Goal: Navigation & Orientation: Find specific page/section

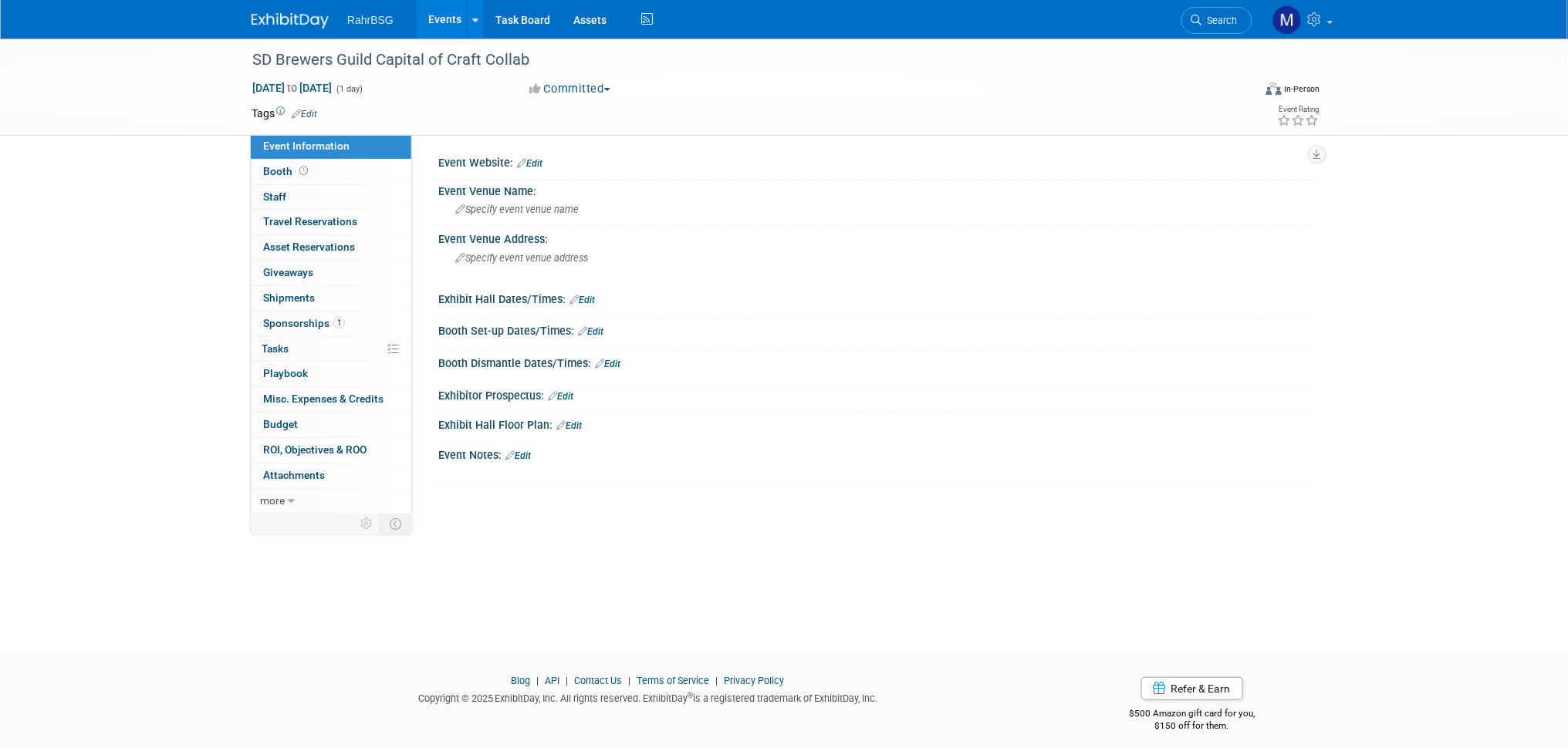
click at [304, 19] on img at bounding box center [290, 21] width 77 height 15
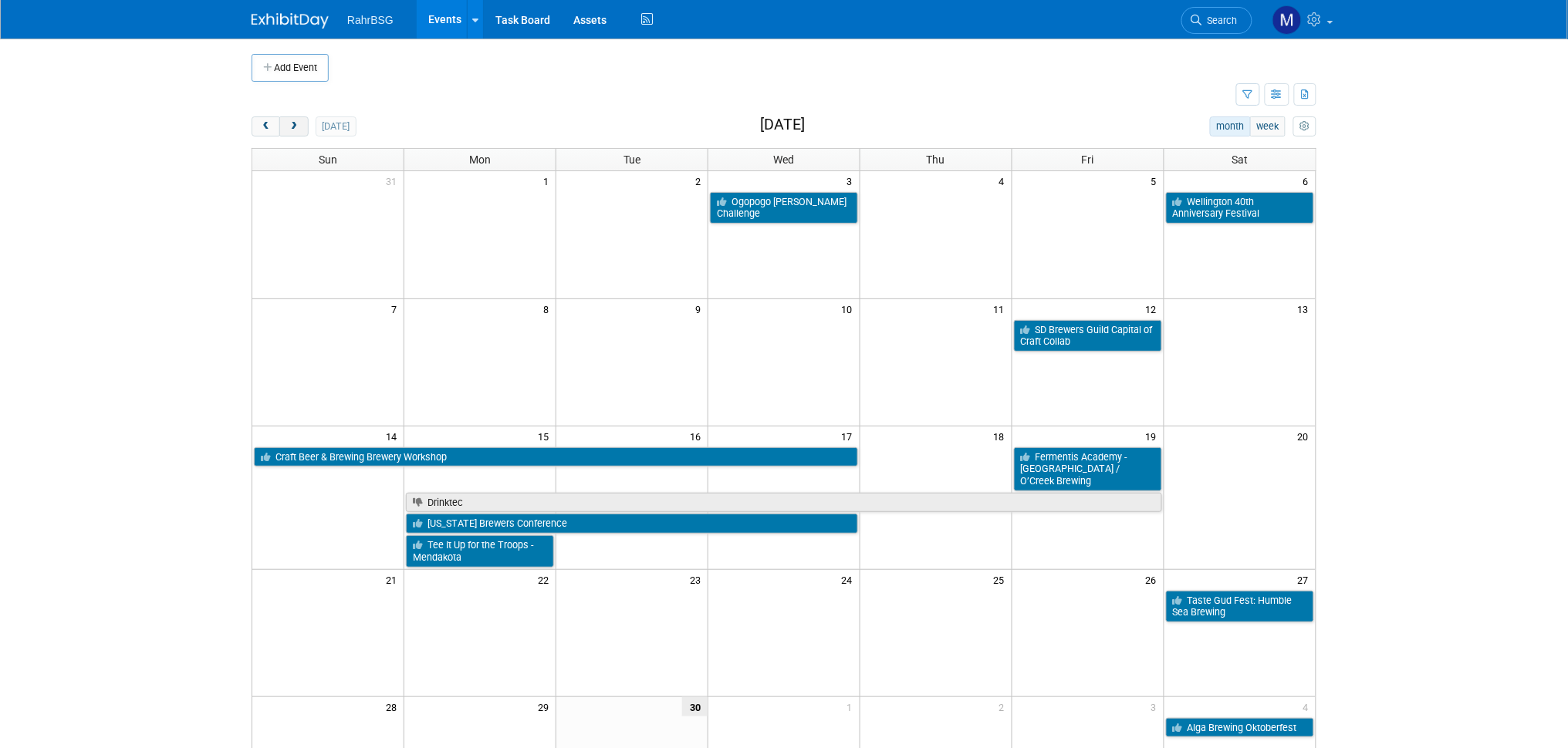
click at [292, 120] on button "next" at bounding box center [293, 126] width 28 height 20
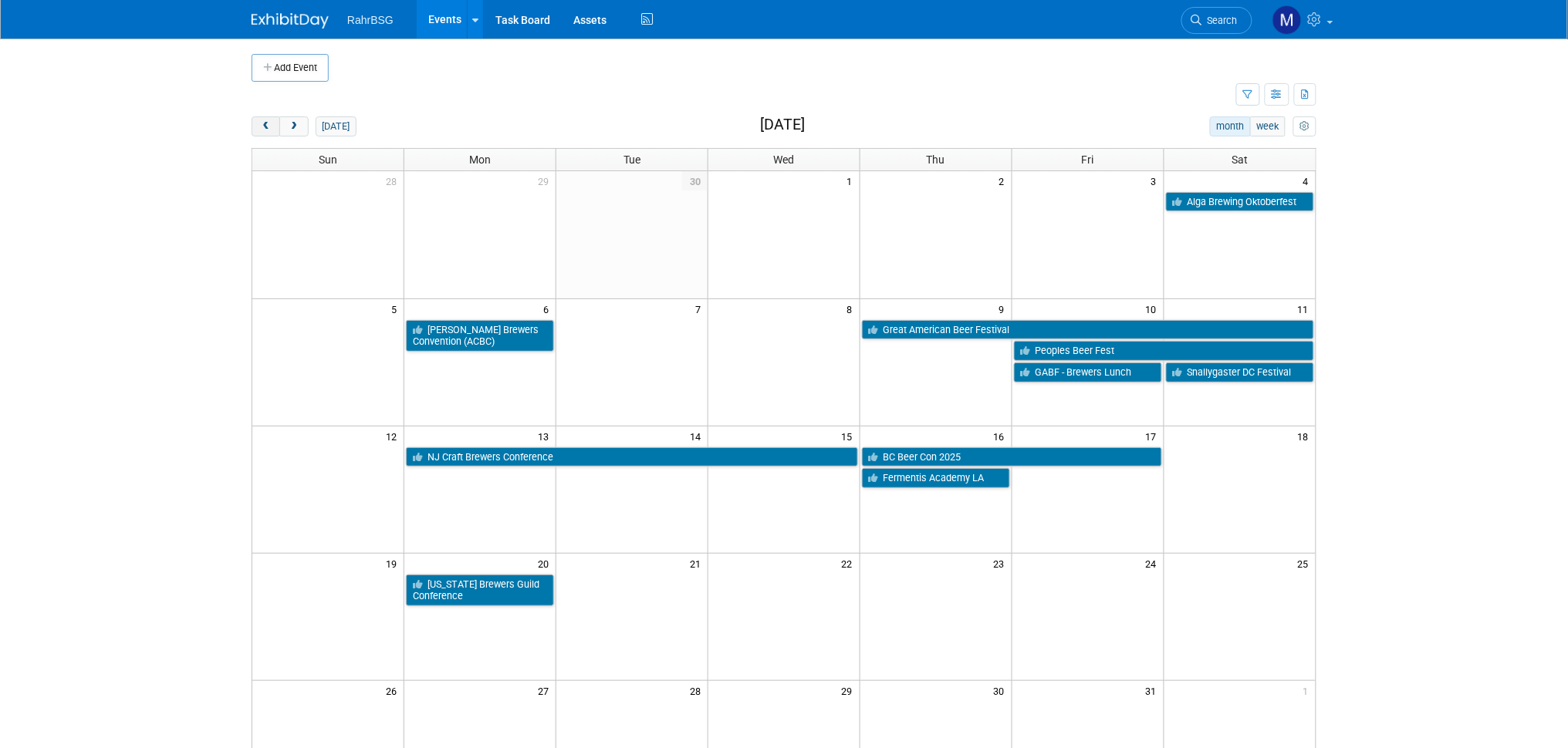
click at [260, 129] on span "prev" at bounding box center [265, 127] width 11 height 10
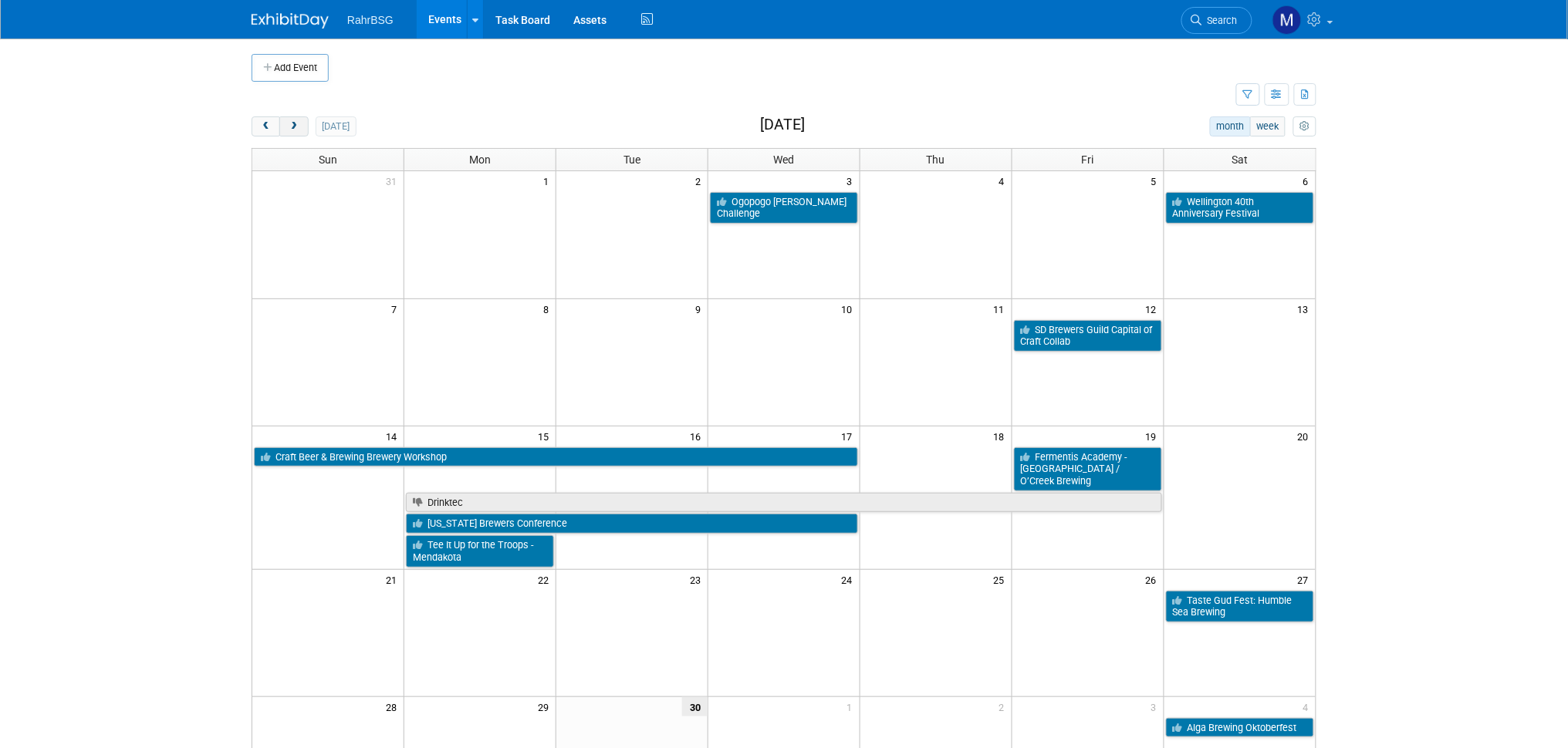
click at [286, 124] on button "next" at bounding box center [293, 126] width 28 height 20
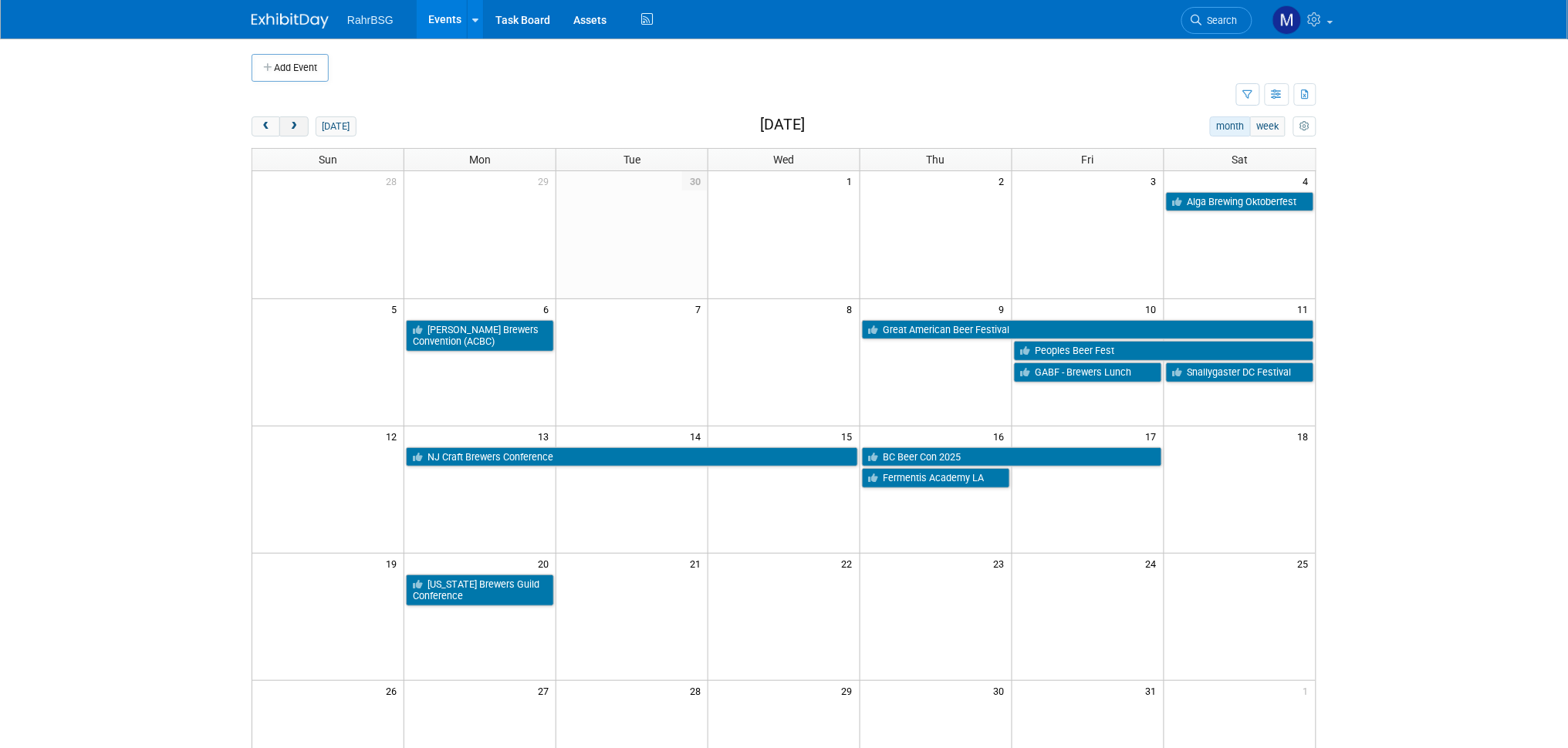
click at [286, 124] on button "next" at bounding box center [293, 126] width 28 height 20
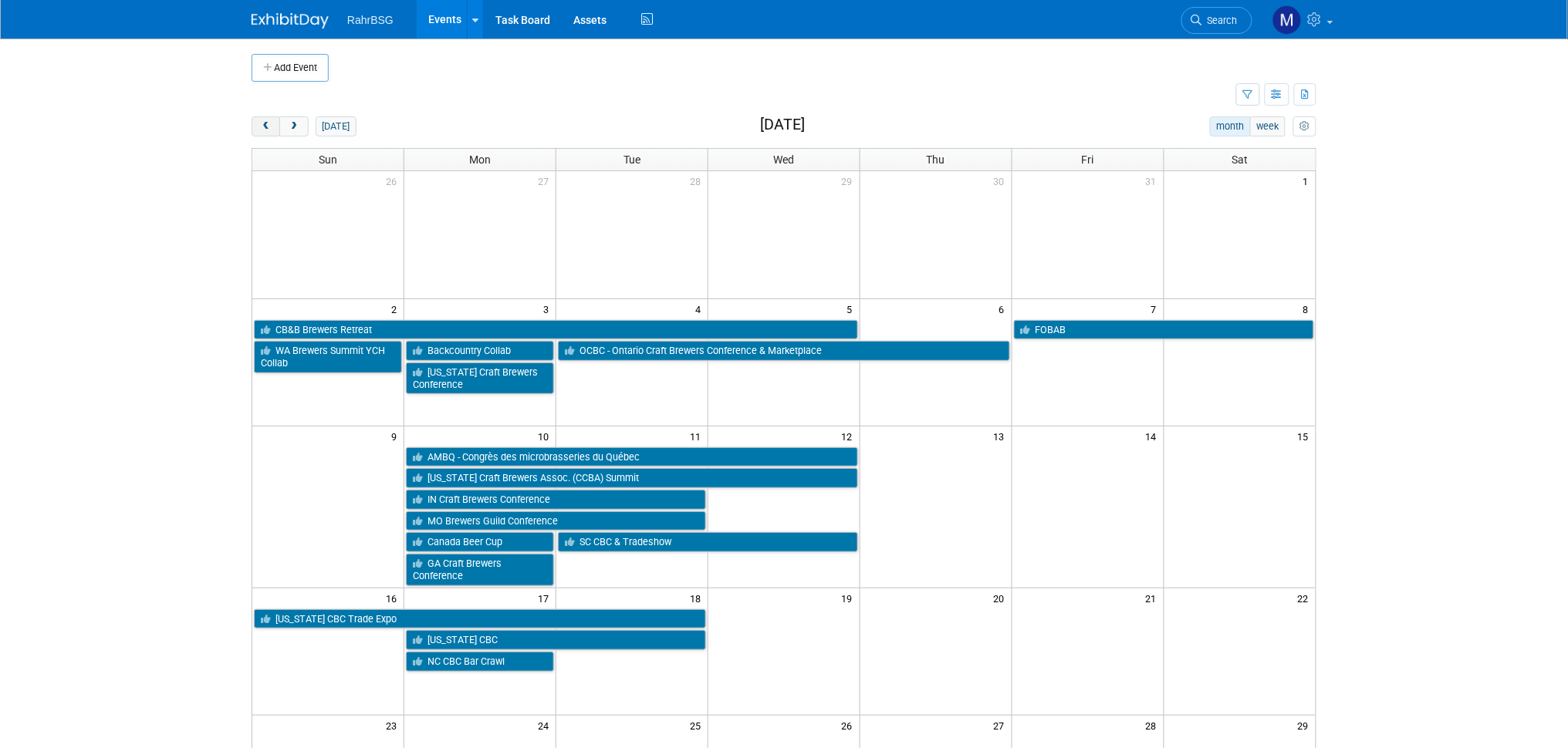
click at [271, 123] on span "prev" at bounding box center [265, 127] width 11 height 10
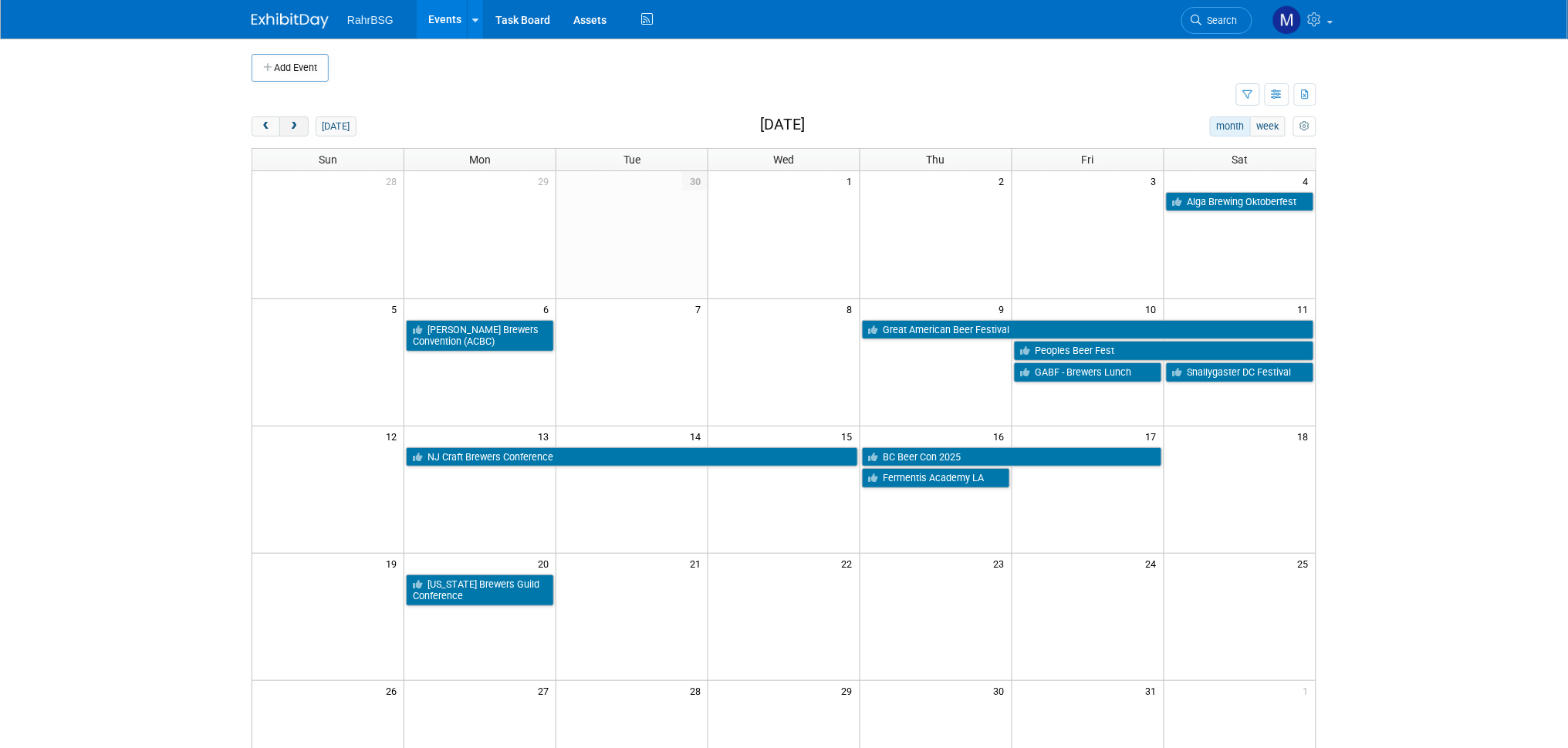
click at [286, 131] on button "next" at bounding box center [293, 126] width 28 height 20
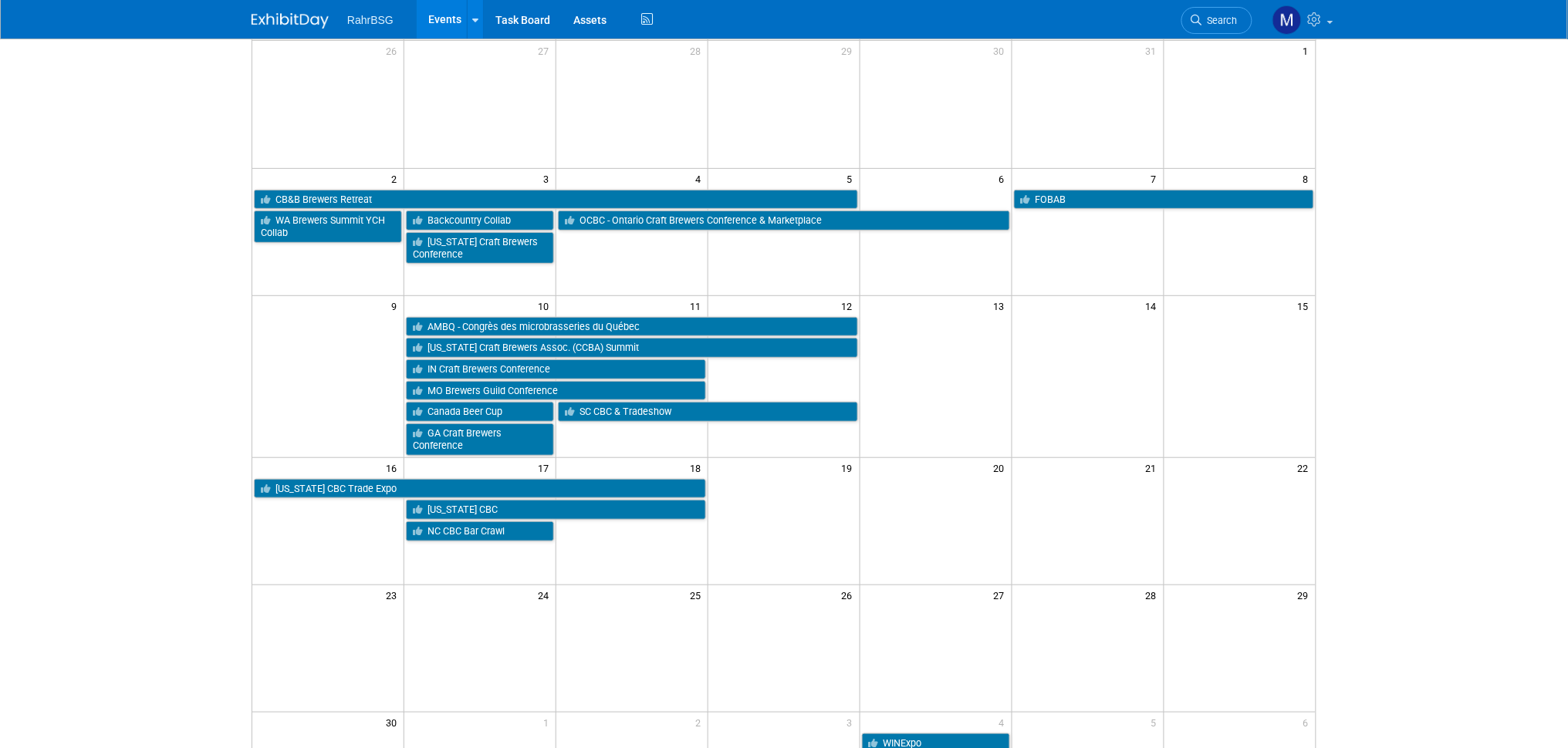
scroll to position [116, 0]
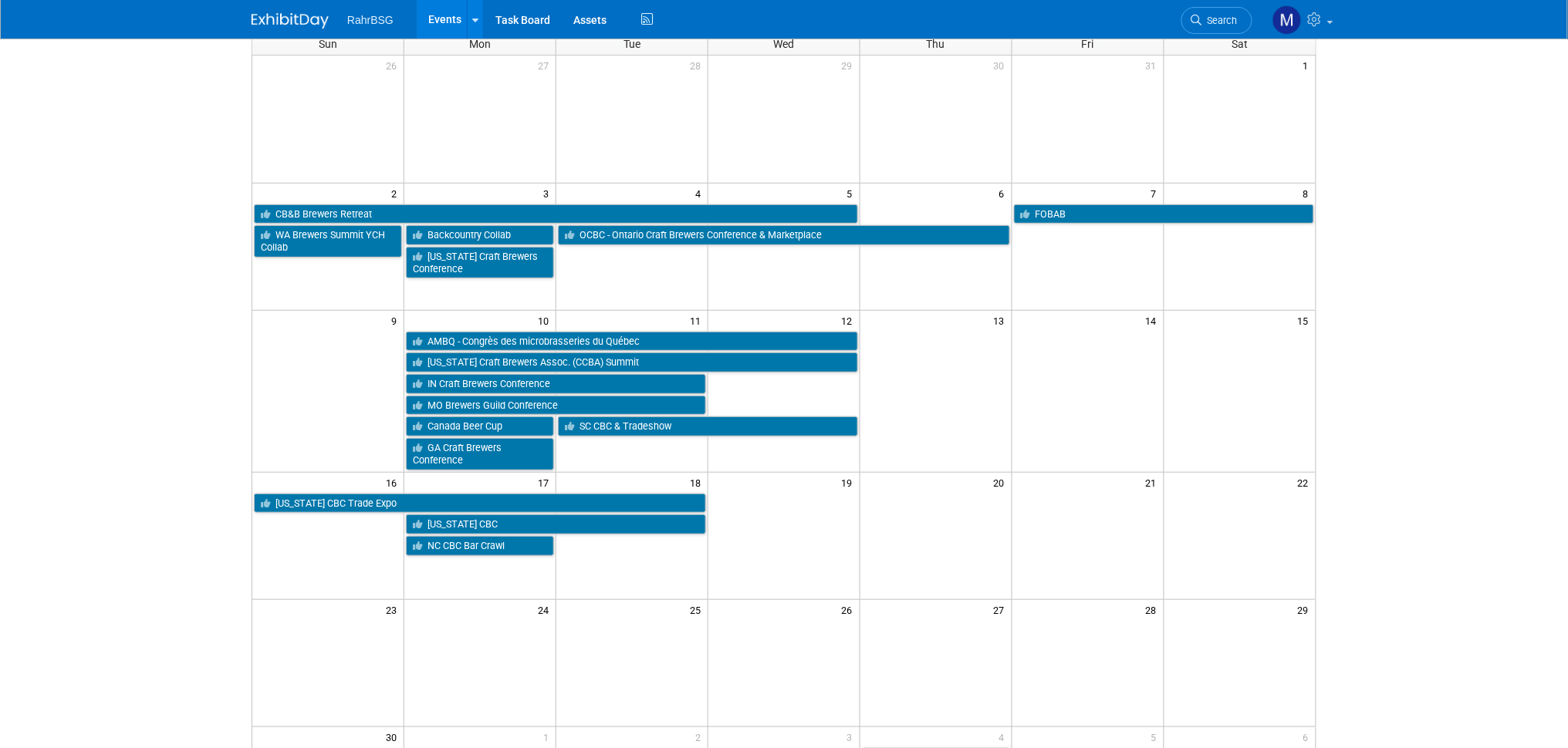
drag, startPoint x: 17, startPoint y: 114, endPoint x: 9, endPoint y: 11, distance: 103.3
click at [17, 114] on body "RahrBSG Events Add Event Bulk Upload Events Shareable Event Boards Recently Vie…" at bounding box center [784, 258] width 1568 height 748
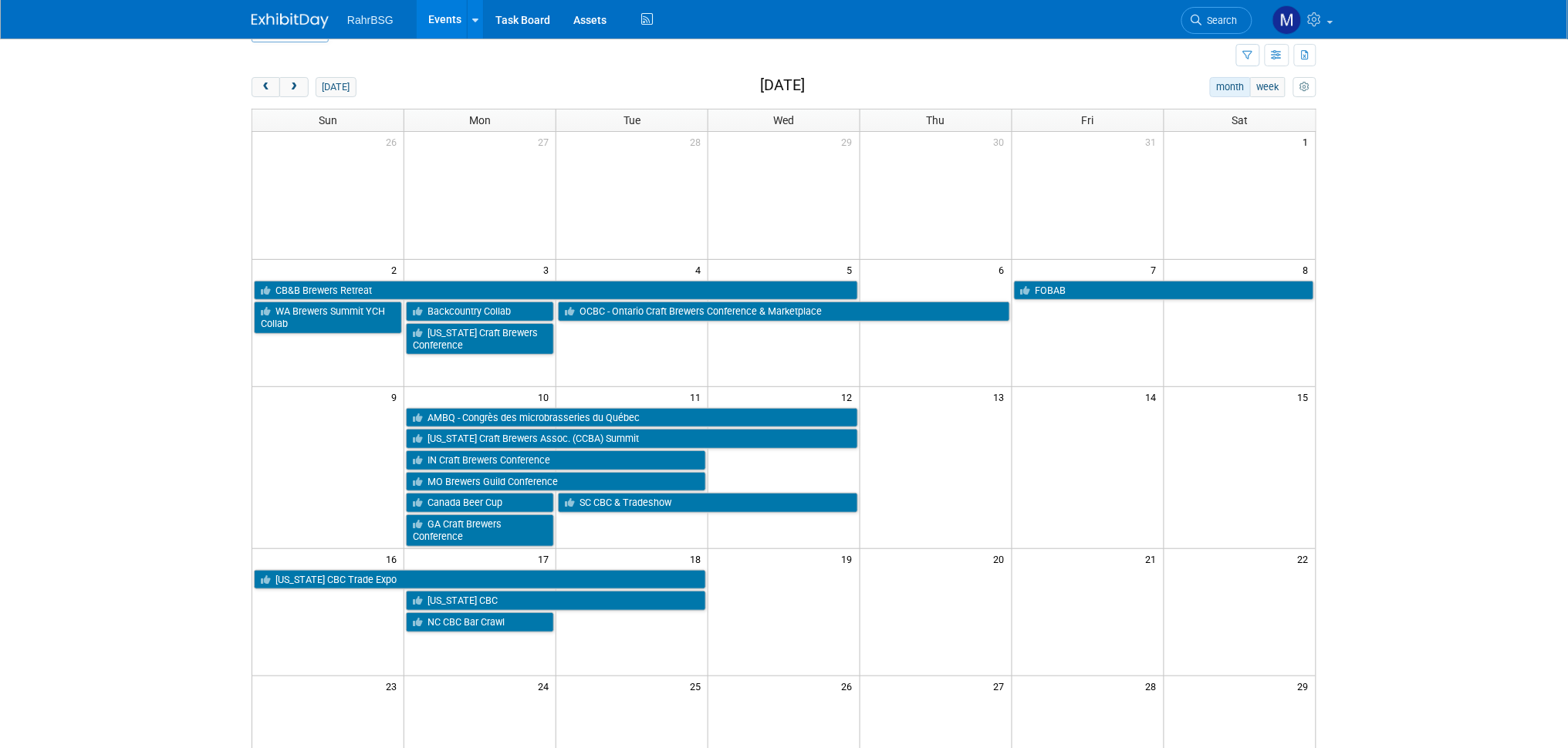
scroll to position [0, 0]
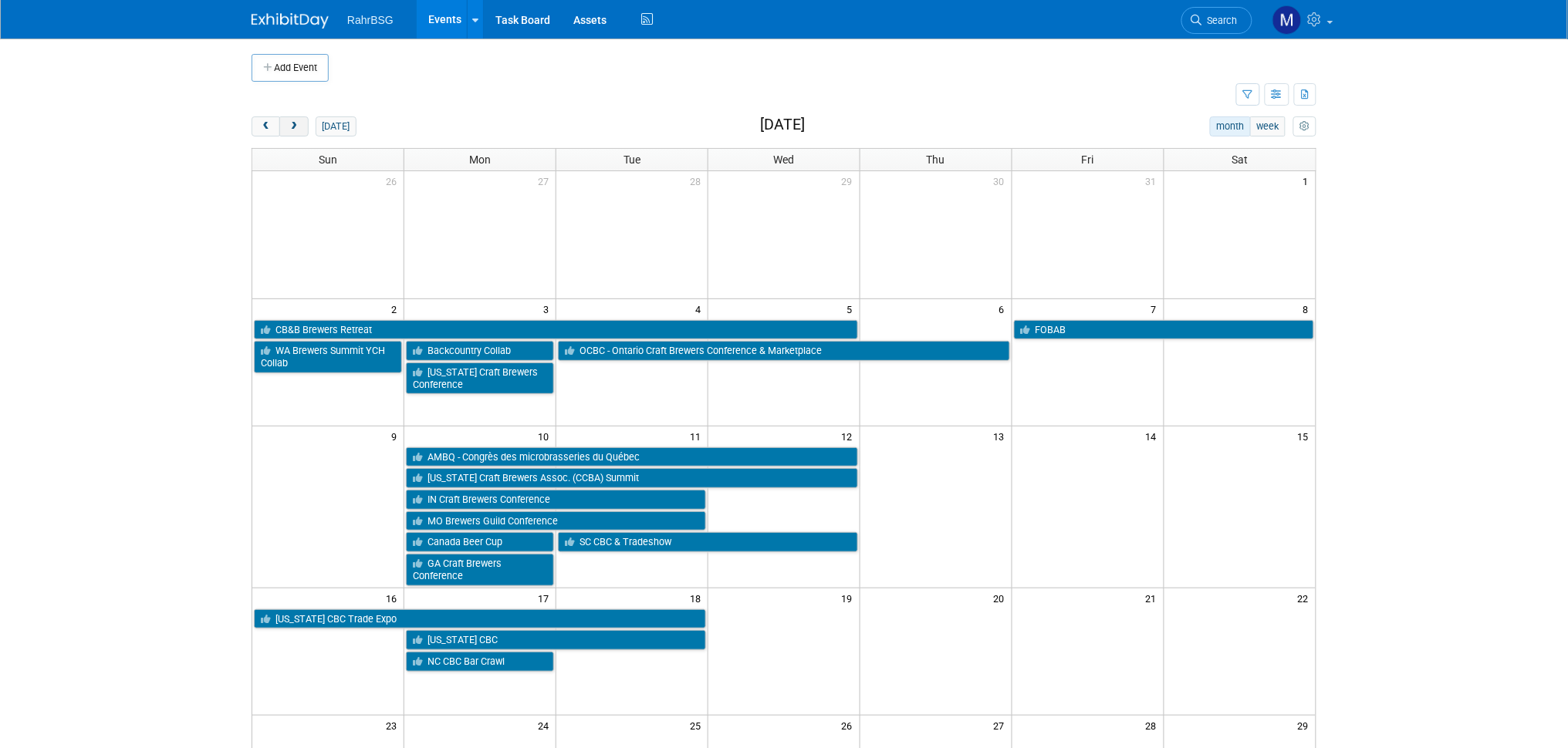
click at [294, 120] on button "next" at bounding box center [293, 126] width 28 height 20
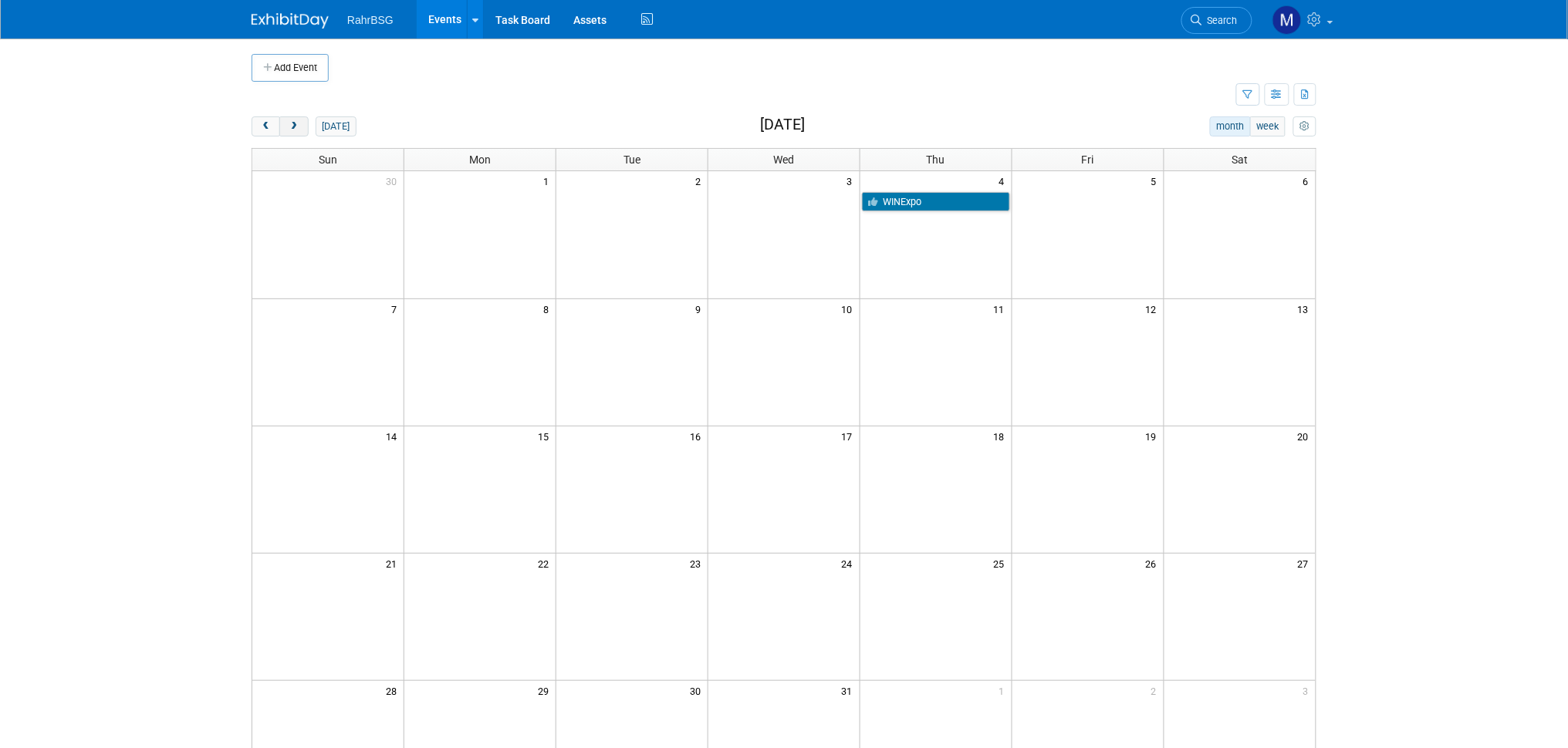
click at [294, 120] on button "next" at bounding box center [293, 126] width 28 height 20
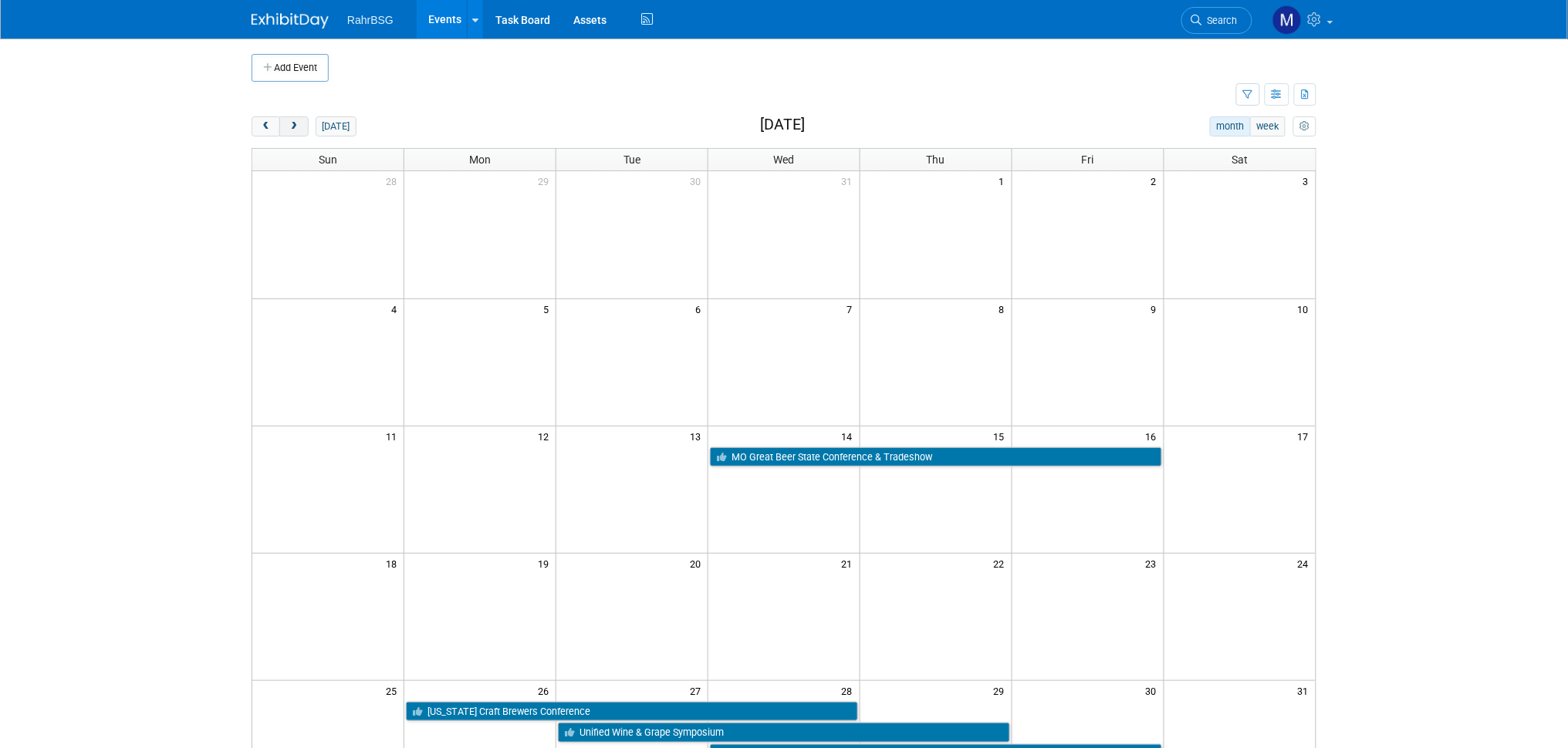
click at [294, 120] on button "next" at bounding box center [293, 126] width 28 height 20
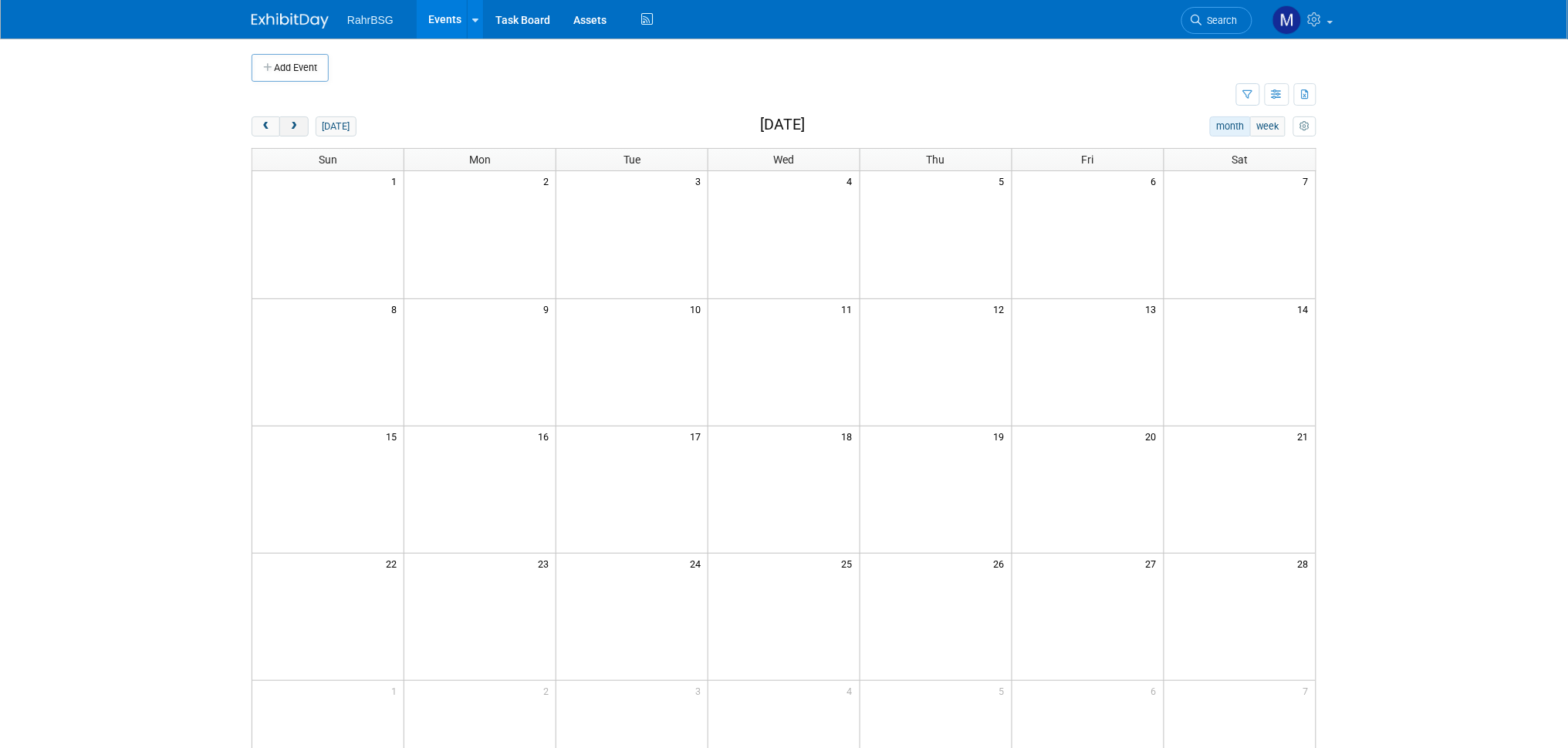
click at [294, 120] on button "next" at bounding box center [293, 126] width 28 height 20
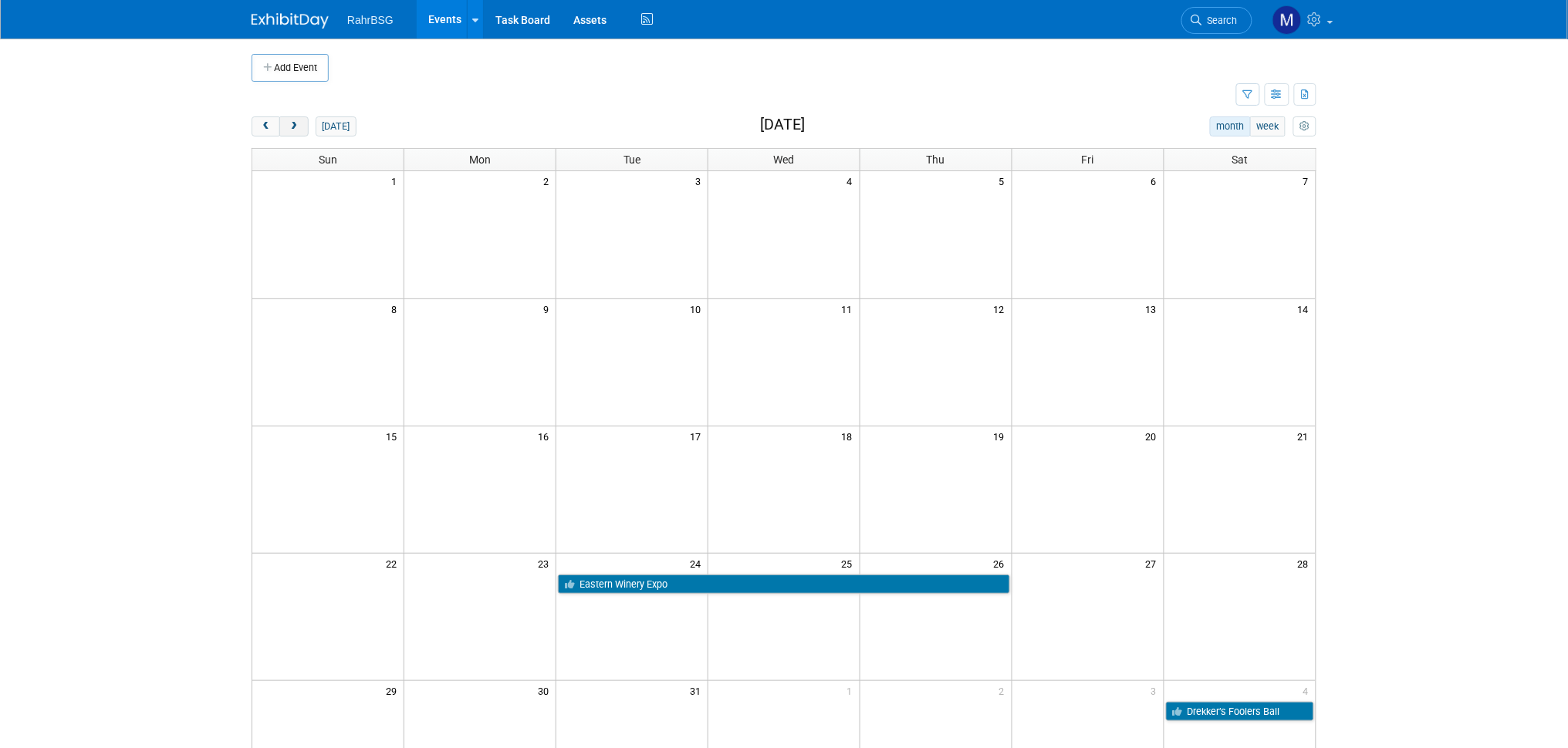
click at [294, 120] on button "next" at bounding box center [293, 126] width 28 height 20
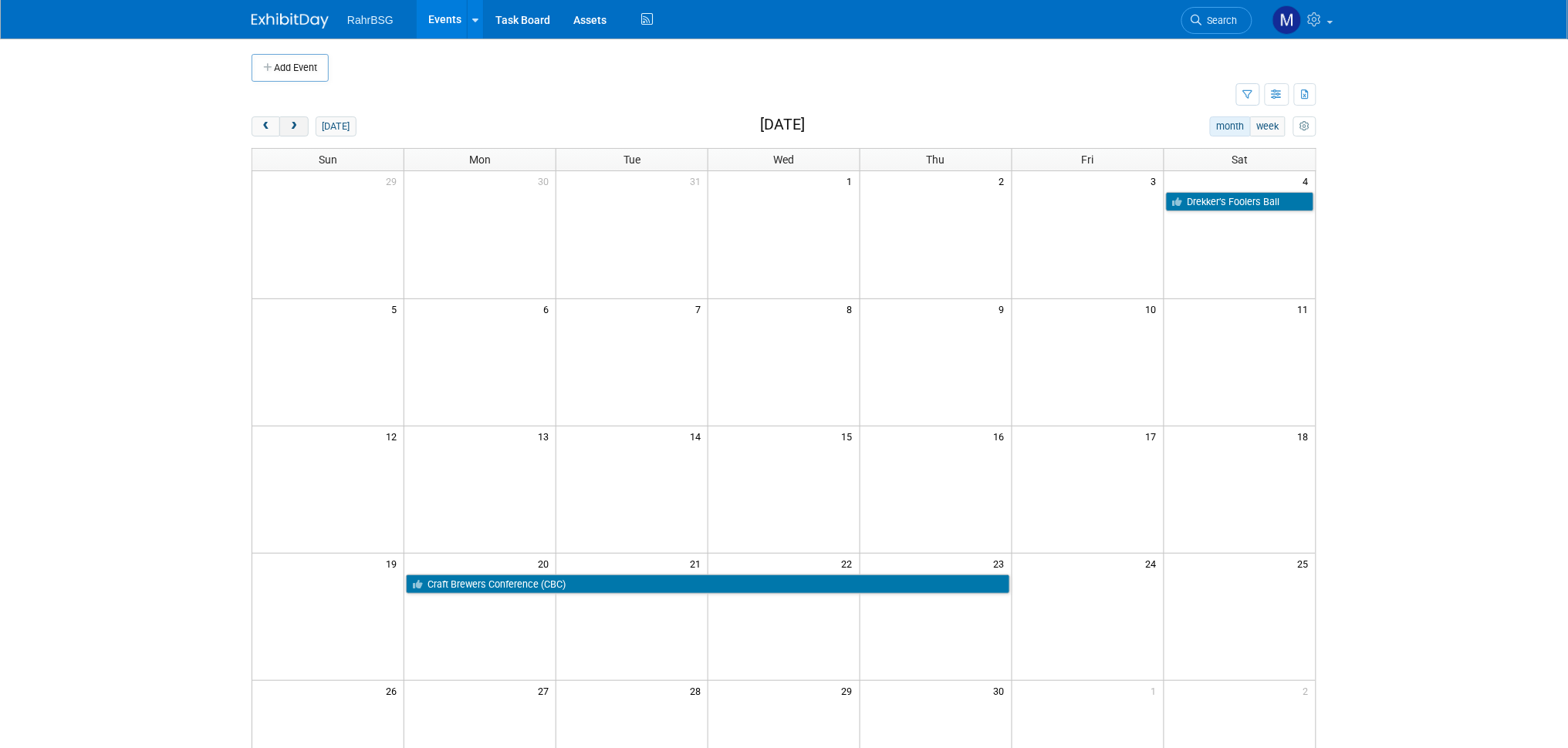
click at [294, 120] on button "next" at bounding box center [293, 126] width 28 height 20
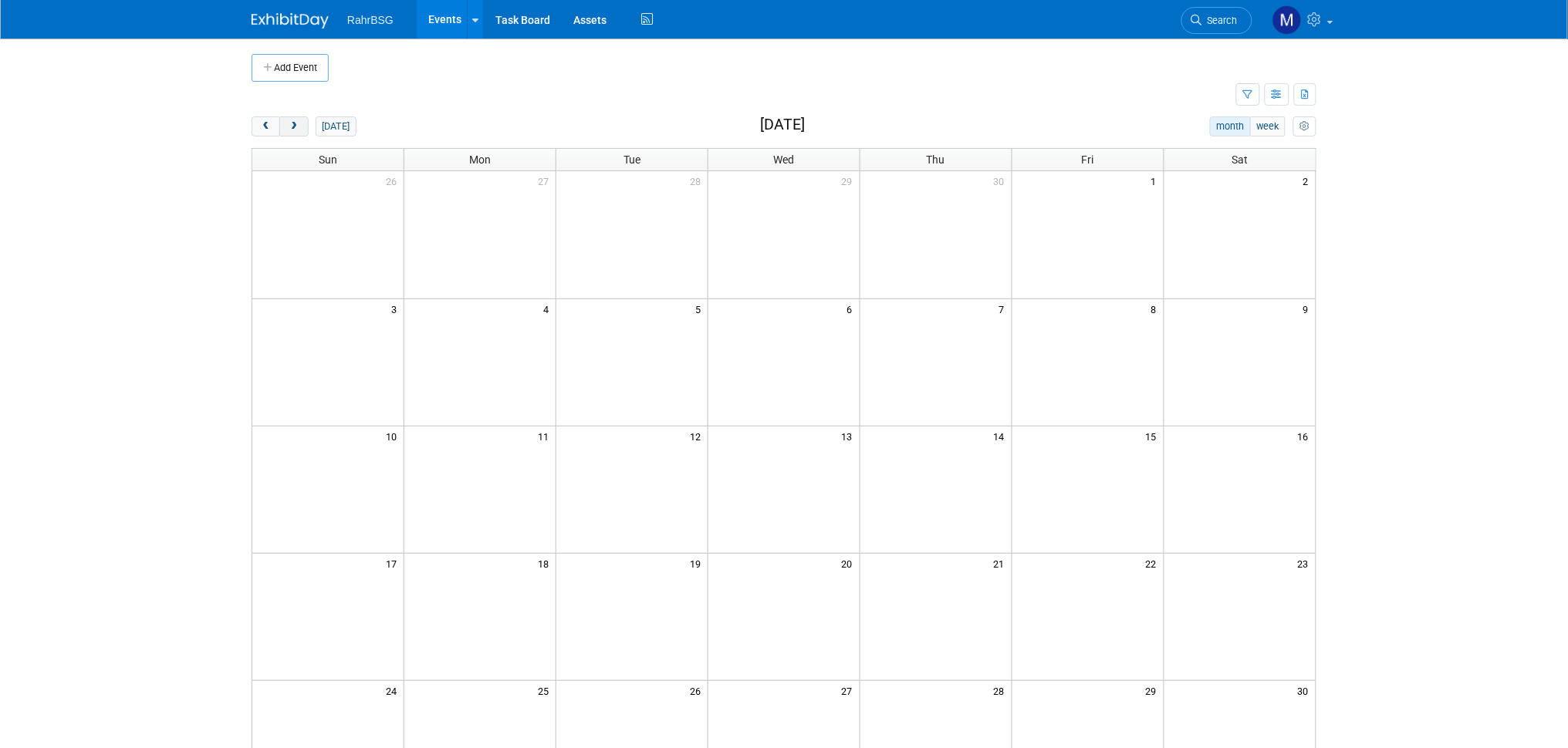
click at [293, 132] on span "next" at bounding box center [293, 127] width 11 height 10
click at [267, 124] on span "prev" at bounding box center [265, 127] width 11 height 10
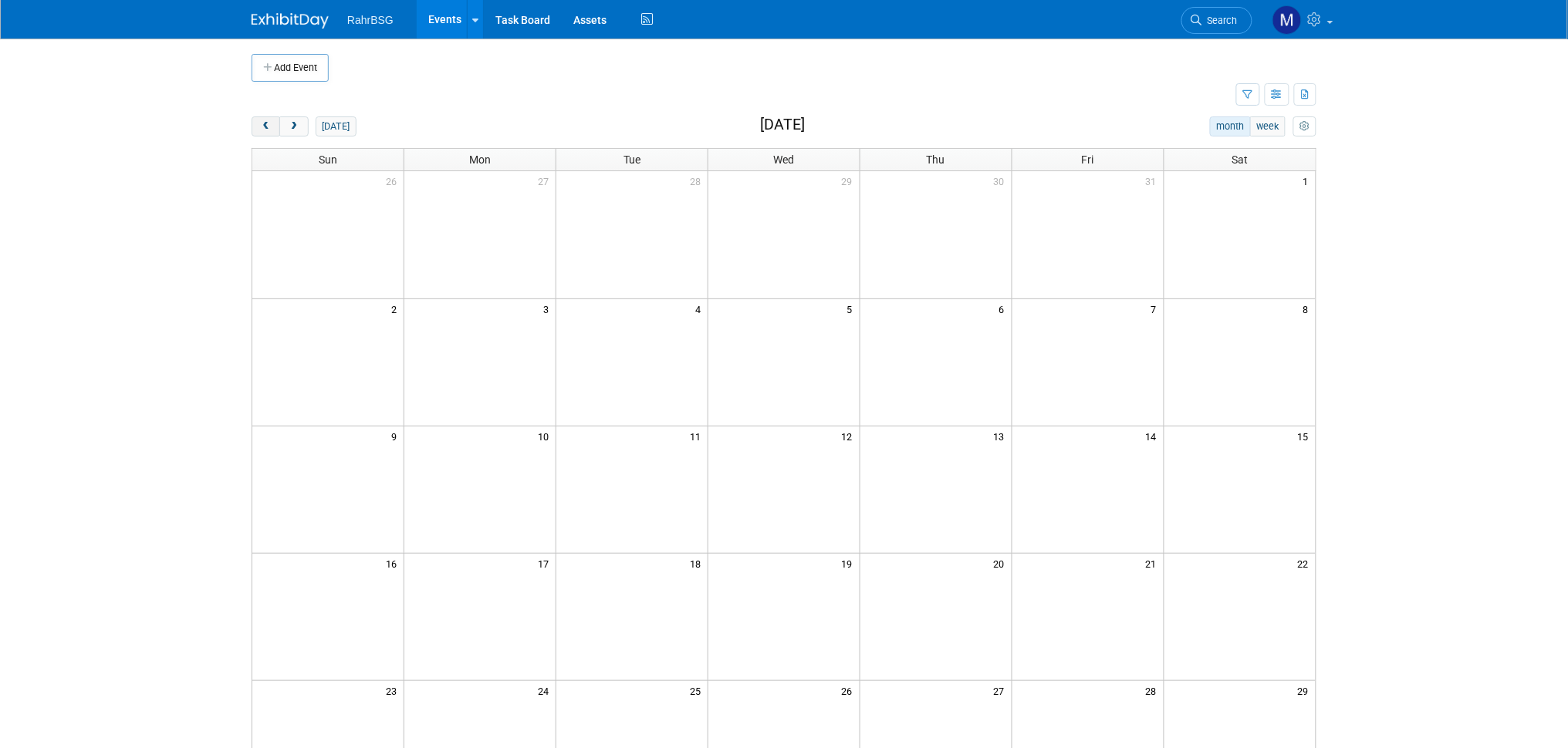
click at [267, 124] on span "prev" at bounding box center [265, 127] width 11 height 10
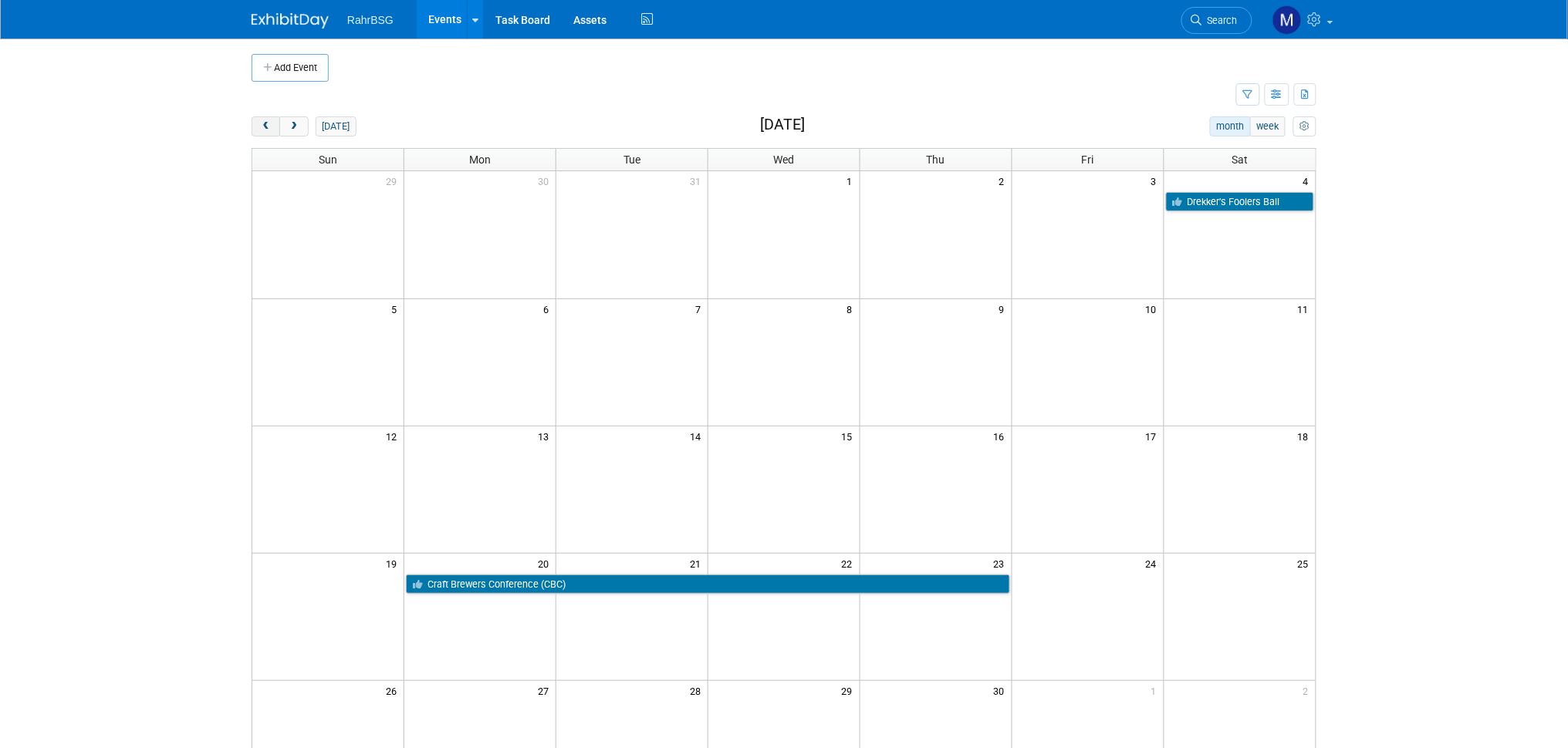
click at [267, 124] on span "prev" at bounding box center [265, 127] width 11 height 10
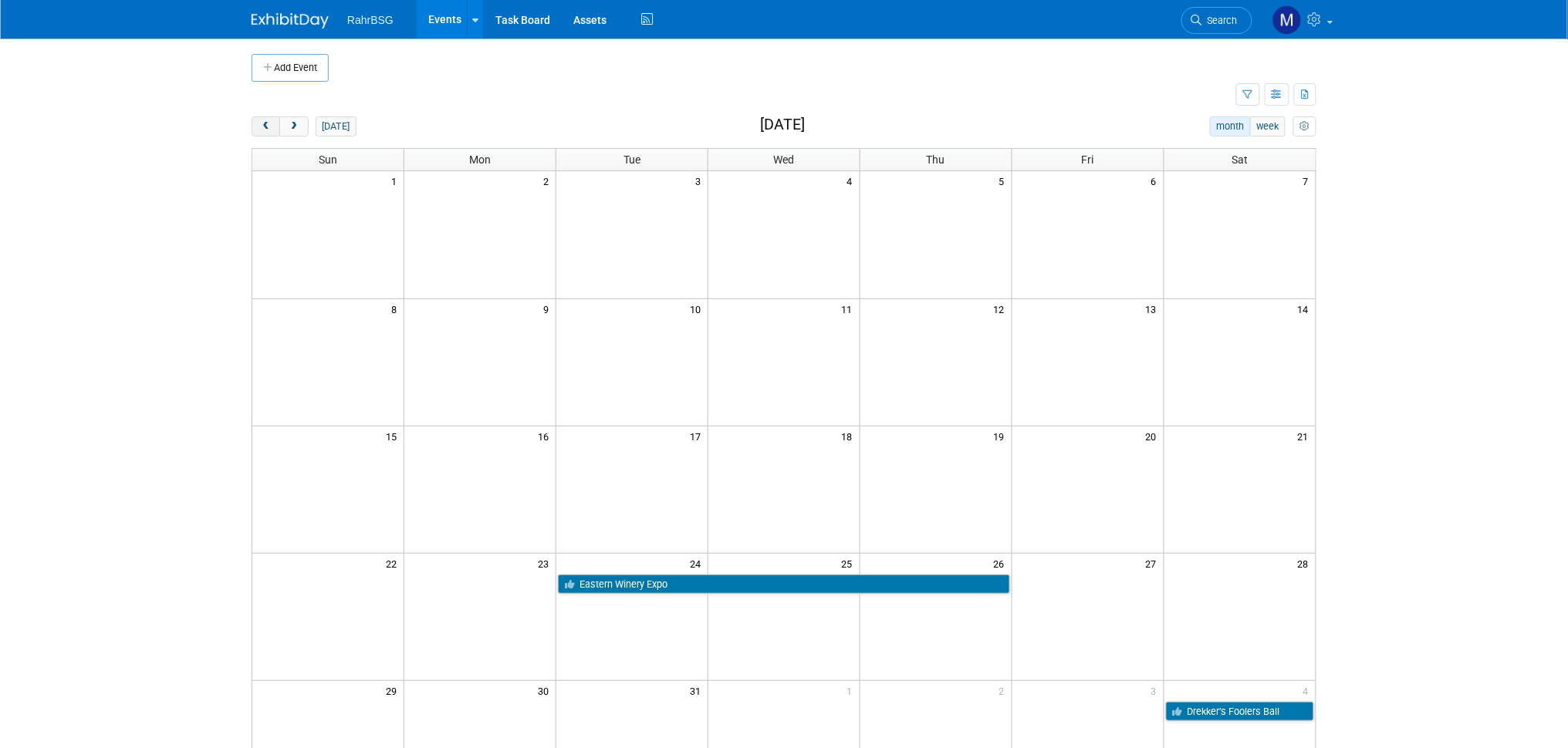
click at [267, 124] on span "prev" at bounding box center [265, 127] width 11 height 10
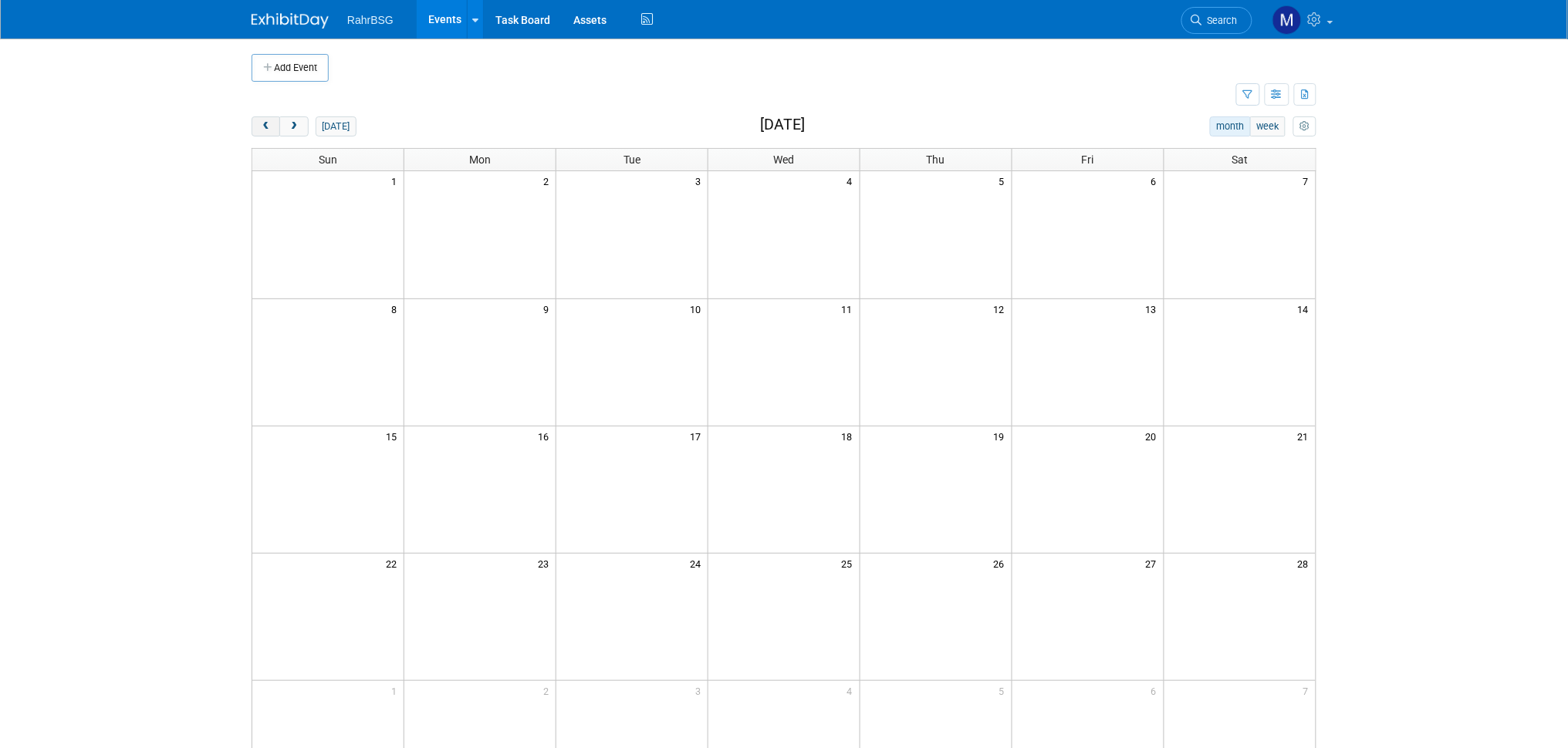
click at [267, 124] on span "prev" at bounding box center [265, 127] width 11 height 10
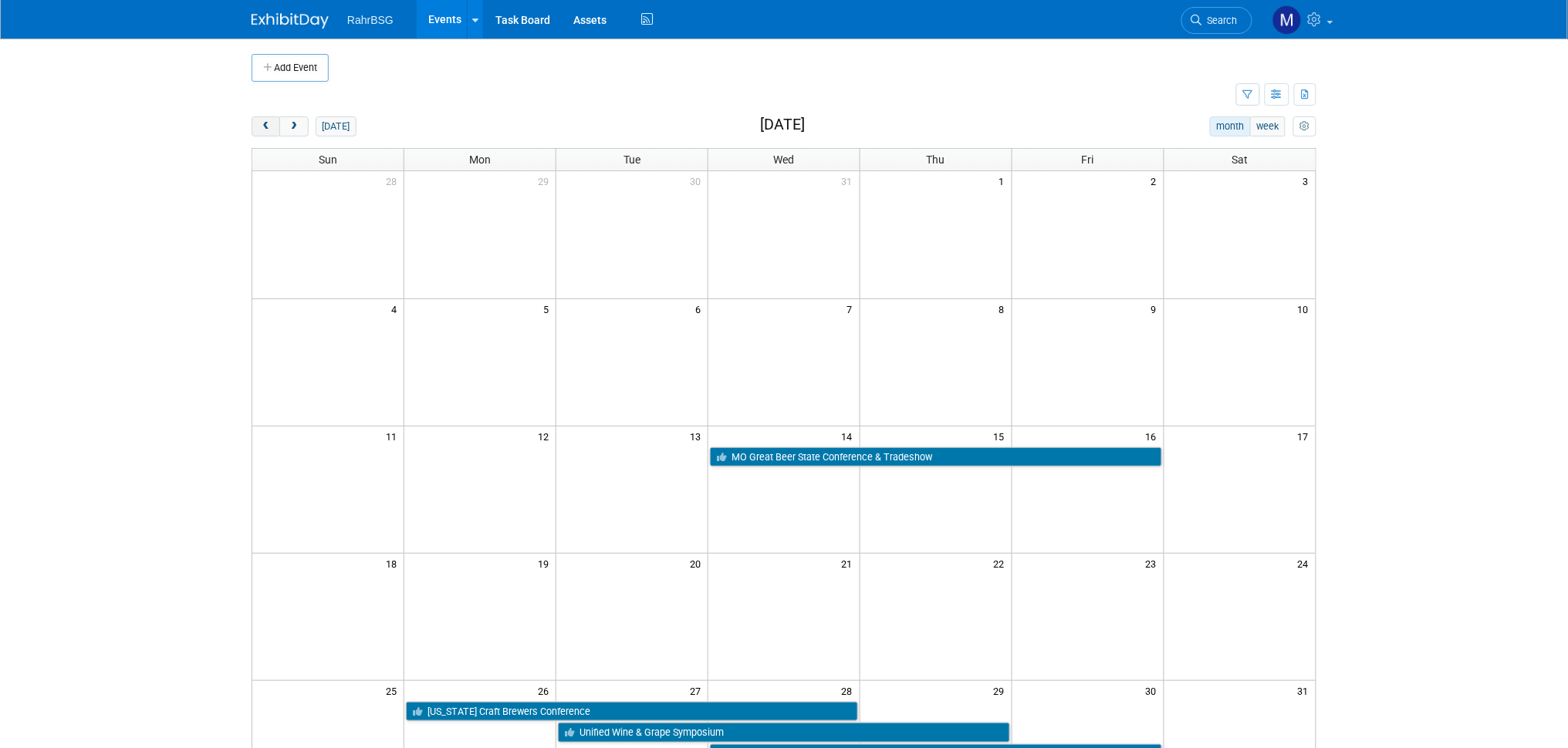
click at [267, 124] on span "prev" at bounding box center [265, 127] width 11 height 10
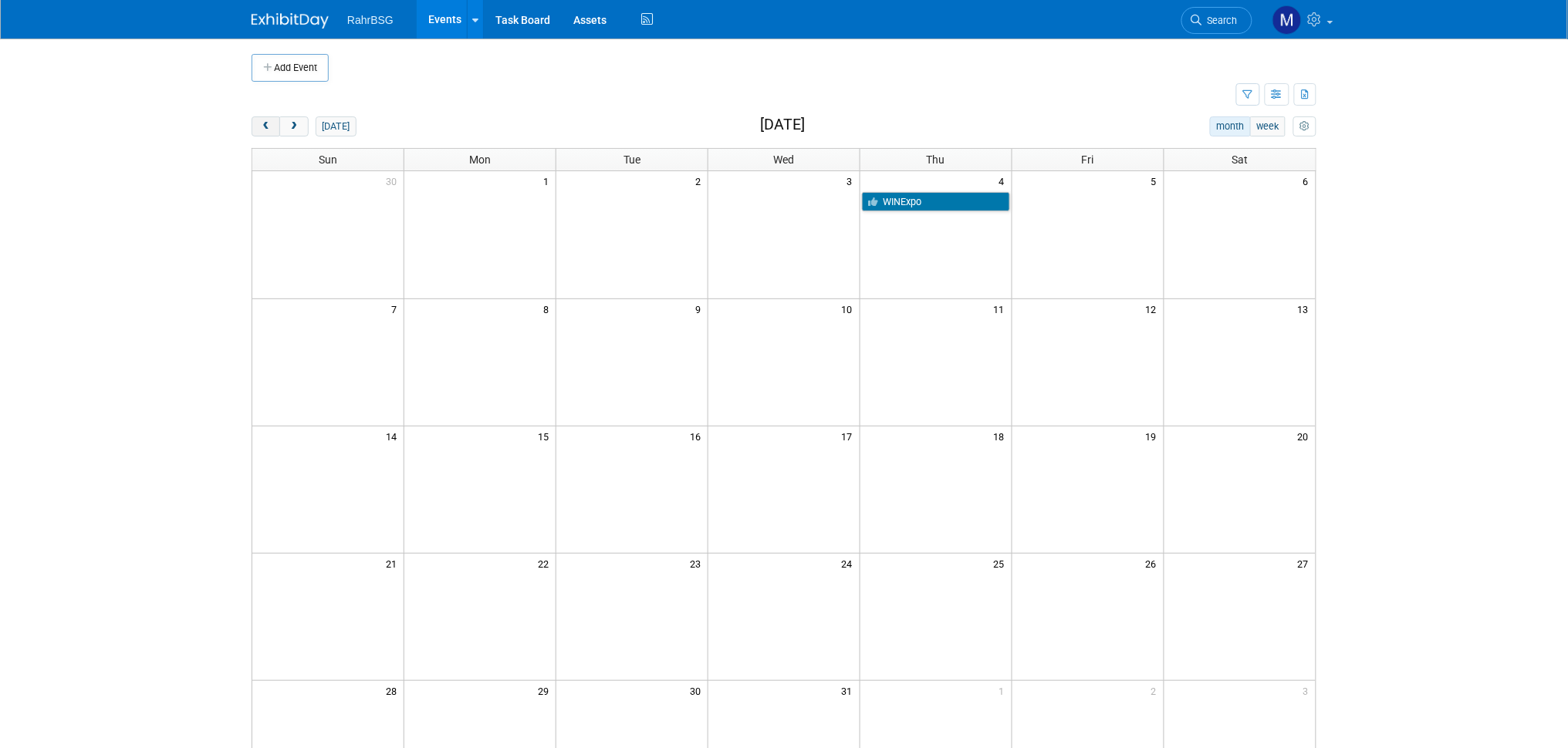
click at [267, 124] on span "prev" at bounding box center [265, 127] width 11 height 10
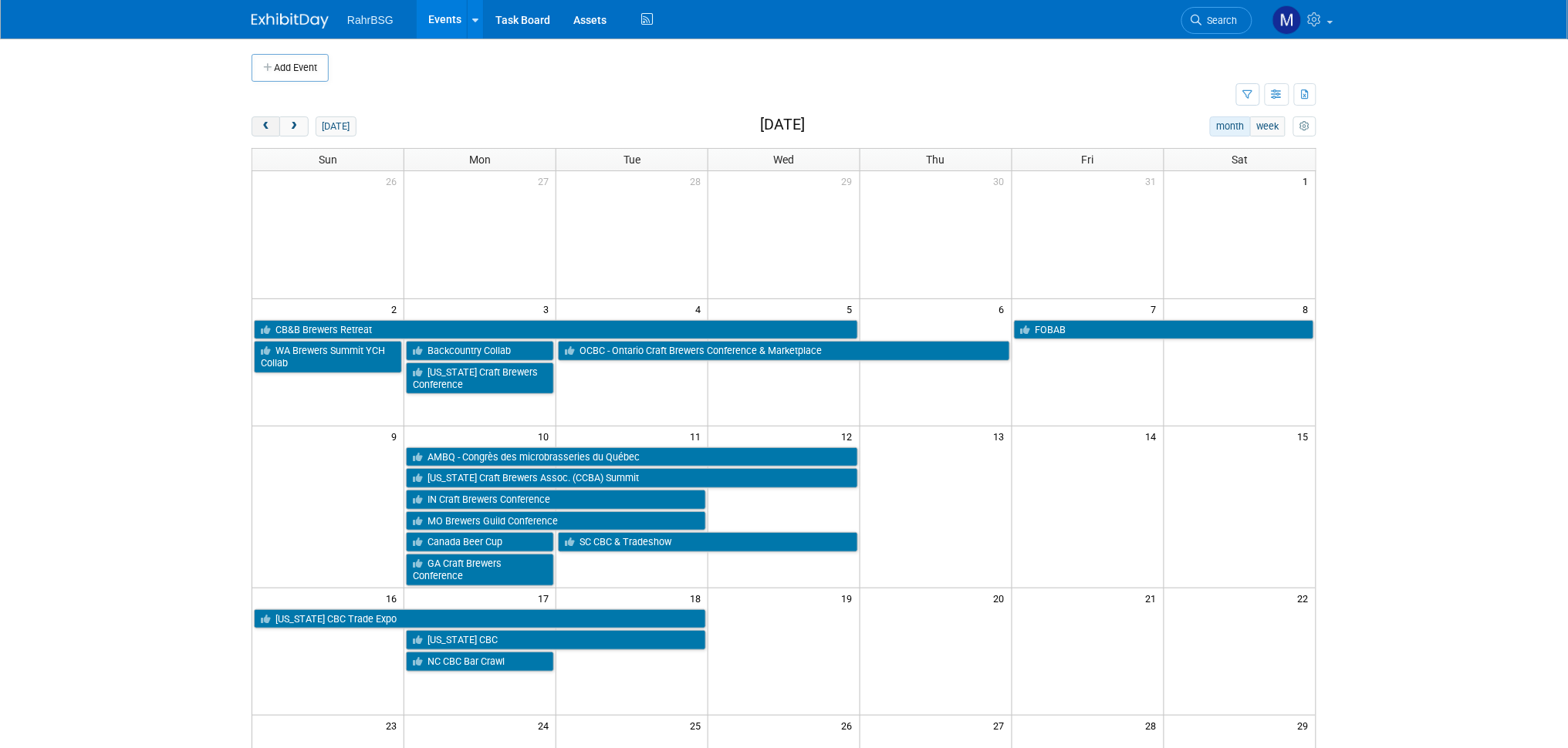
click at [267, 124] on span "prev" at bounding box center [265, 127] width 11 height 10
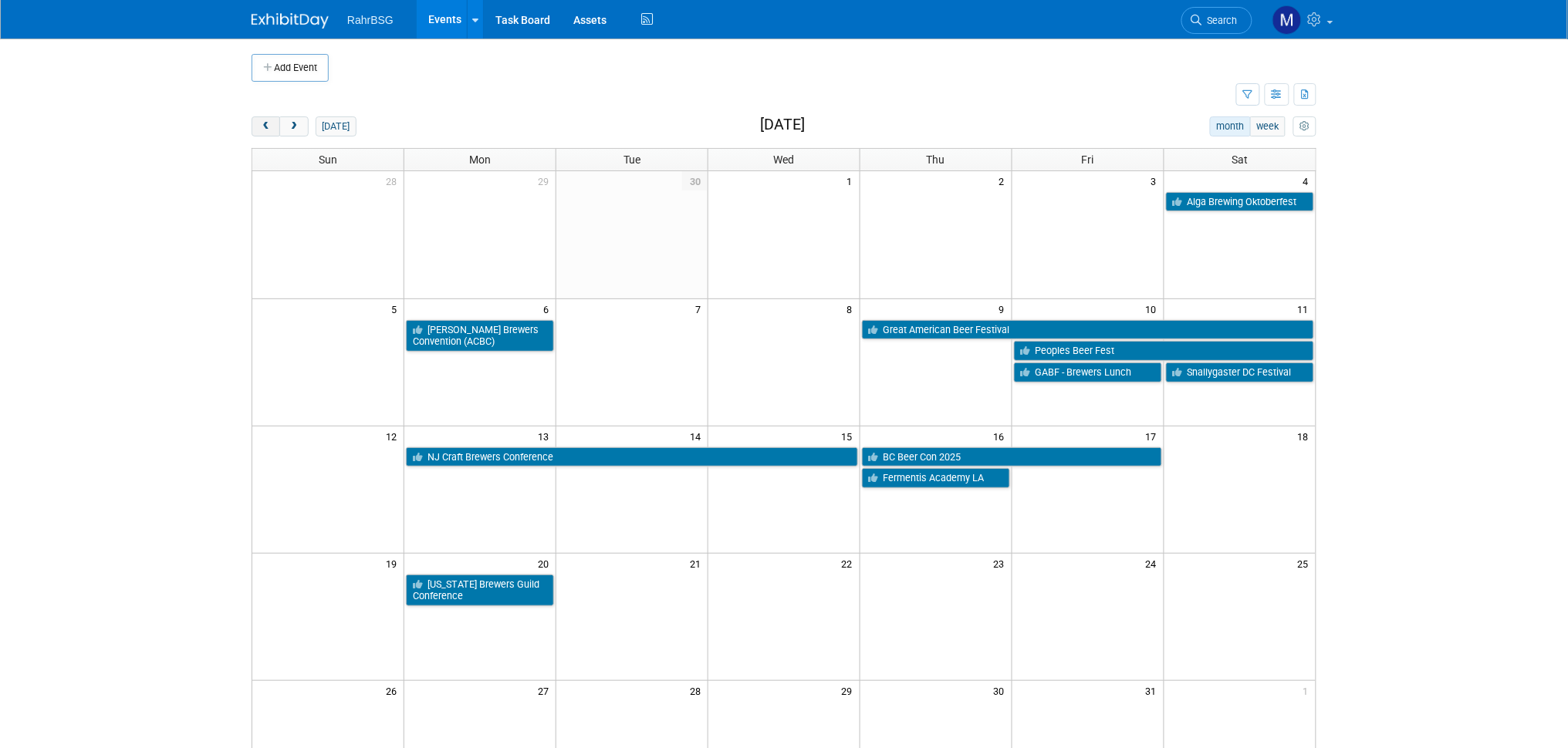
click at [267, 124] on span "prev" at bounding box center [265, 127] width 11 height 10
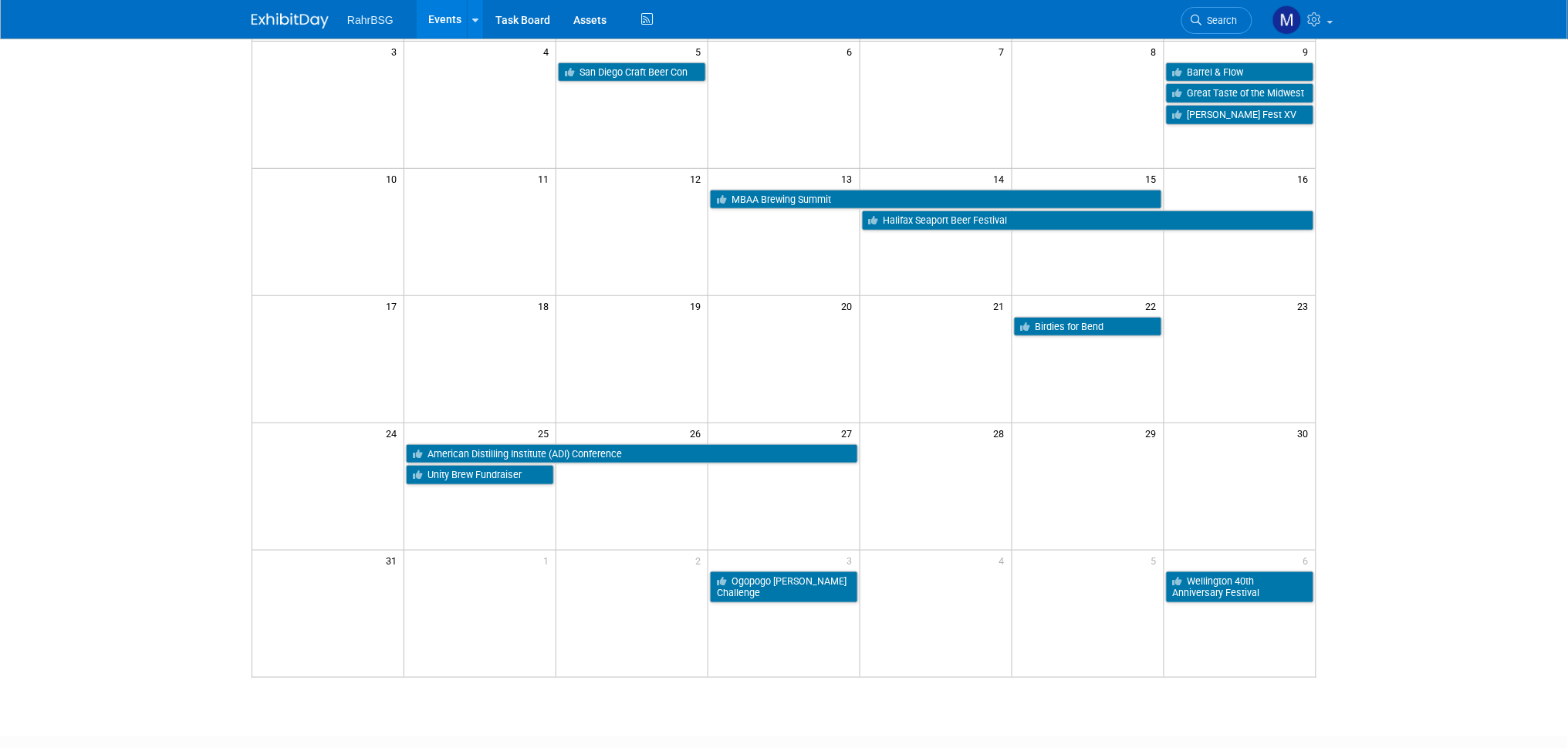
scroll to position [346, 0]
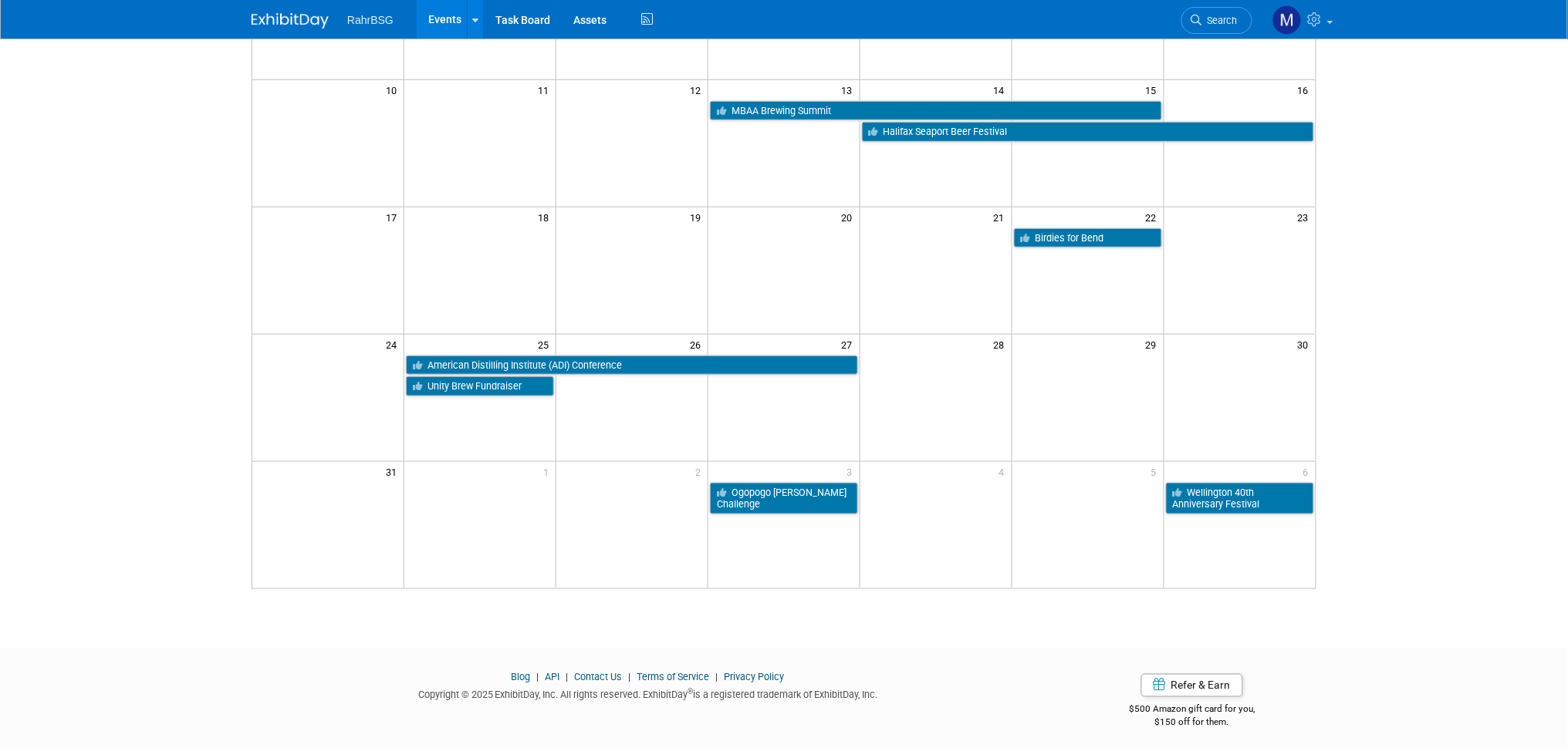
click at [49, 291] on body "RahrBSG Events Add Event Bulk Upload Events Shareable Event Boards Recently Vie…" at bounding box center [784, 28] width 1568 height 748
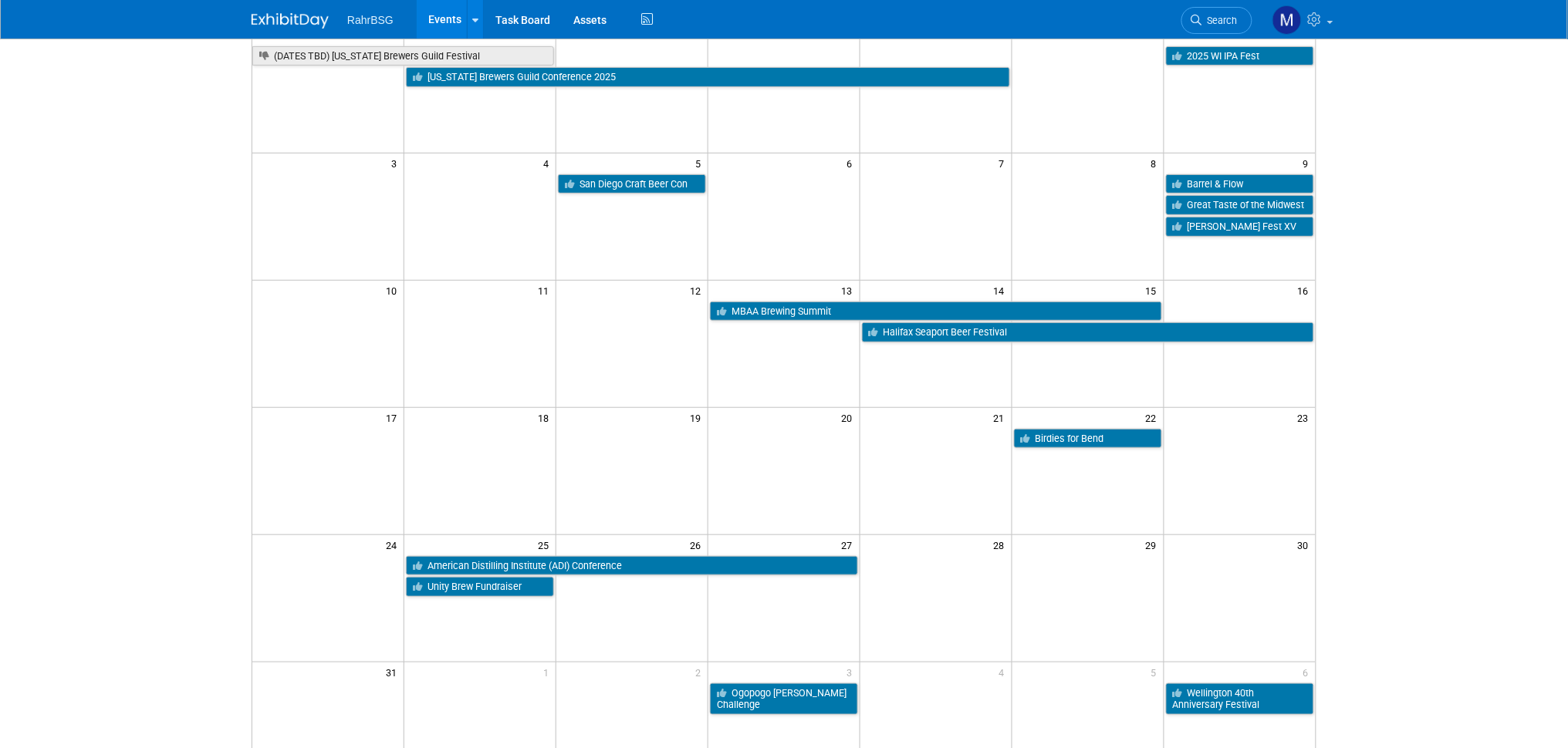
scroll to position [0, 0]
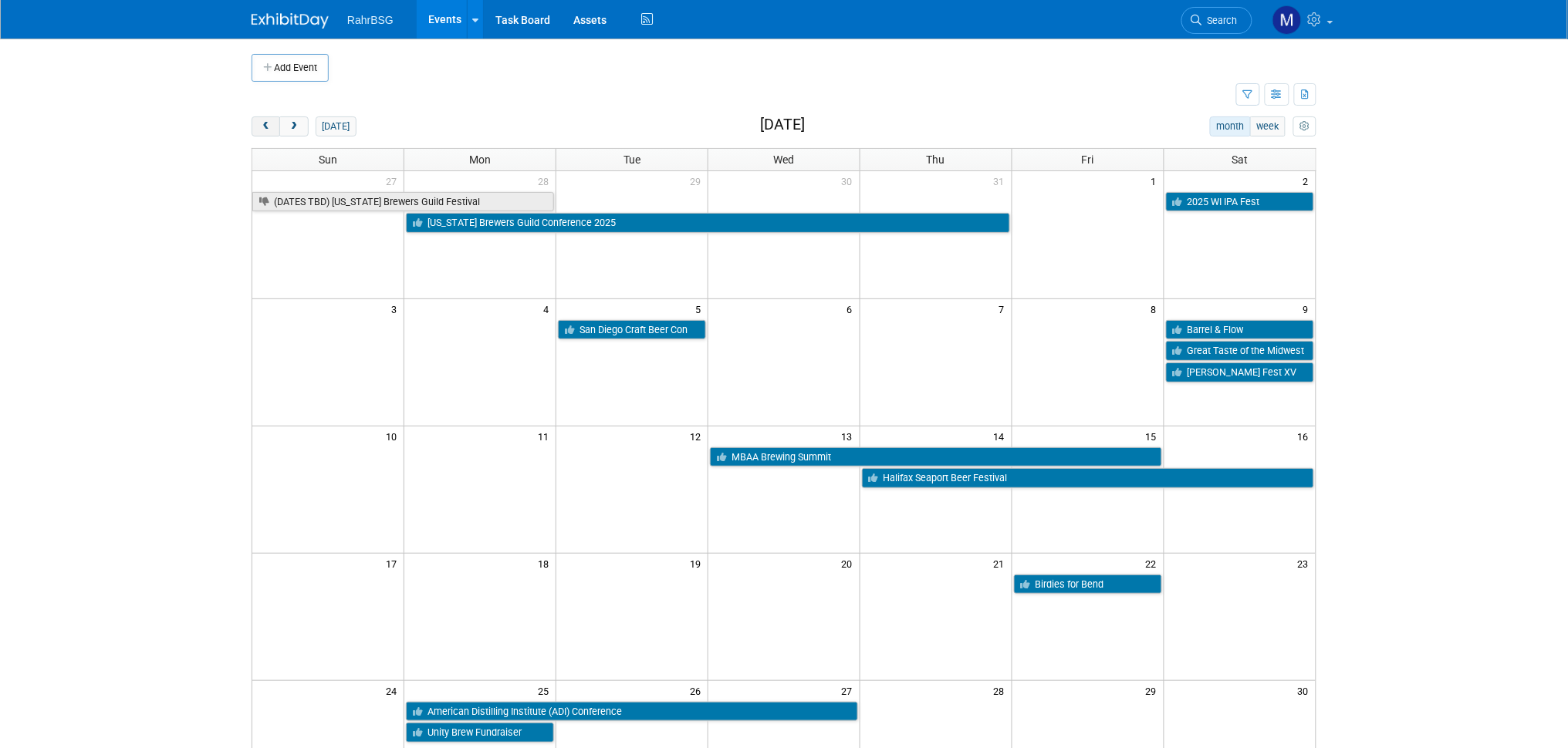
click at [260, 128] on span "prev" at bounding box center [265, 127] width 11 height 10
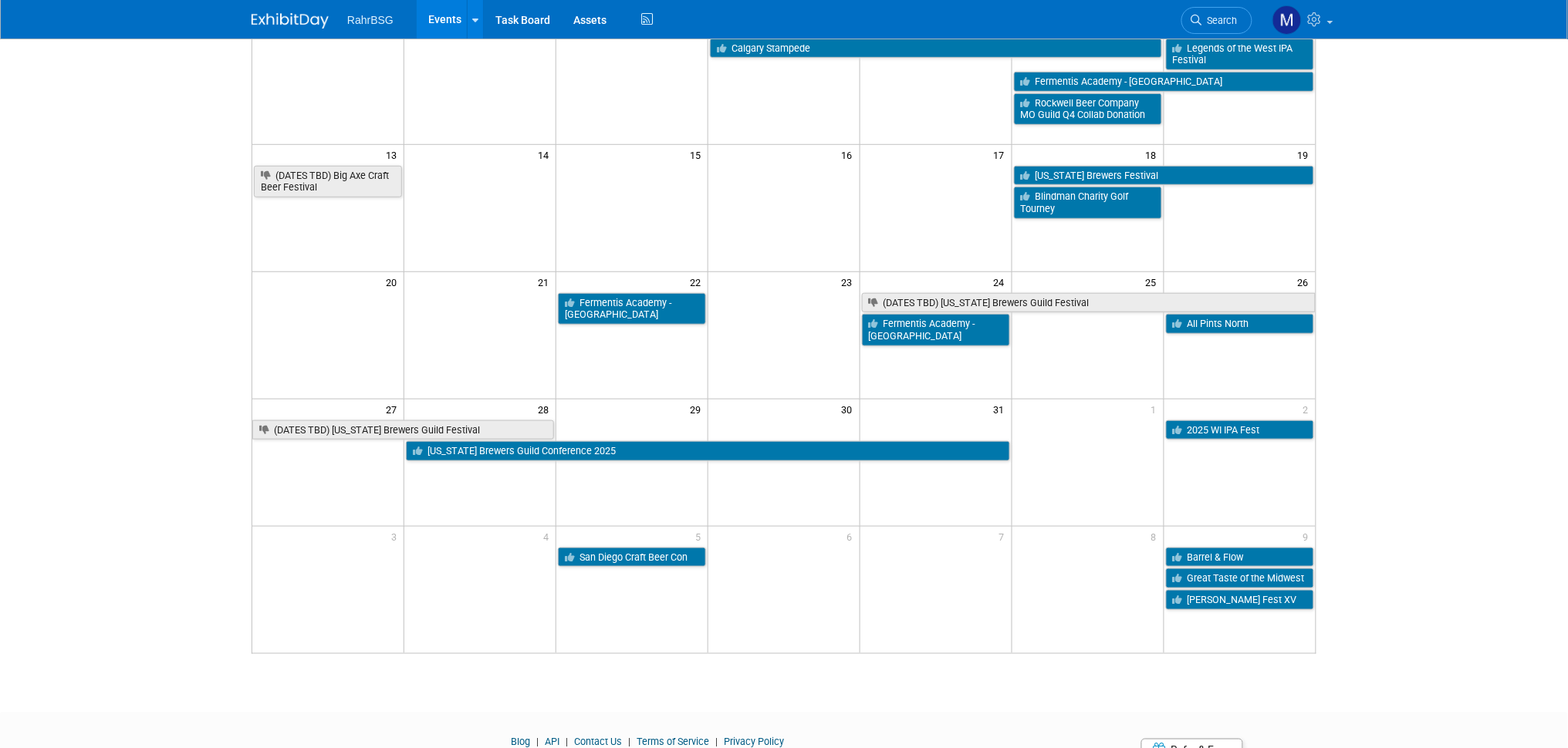
scroll to position [231, 0]
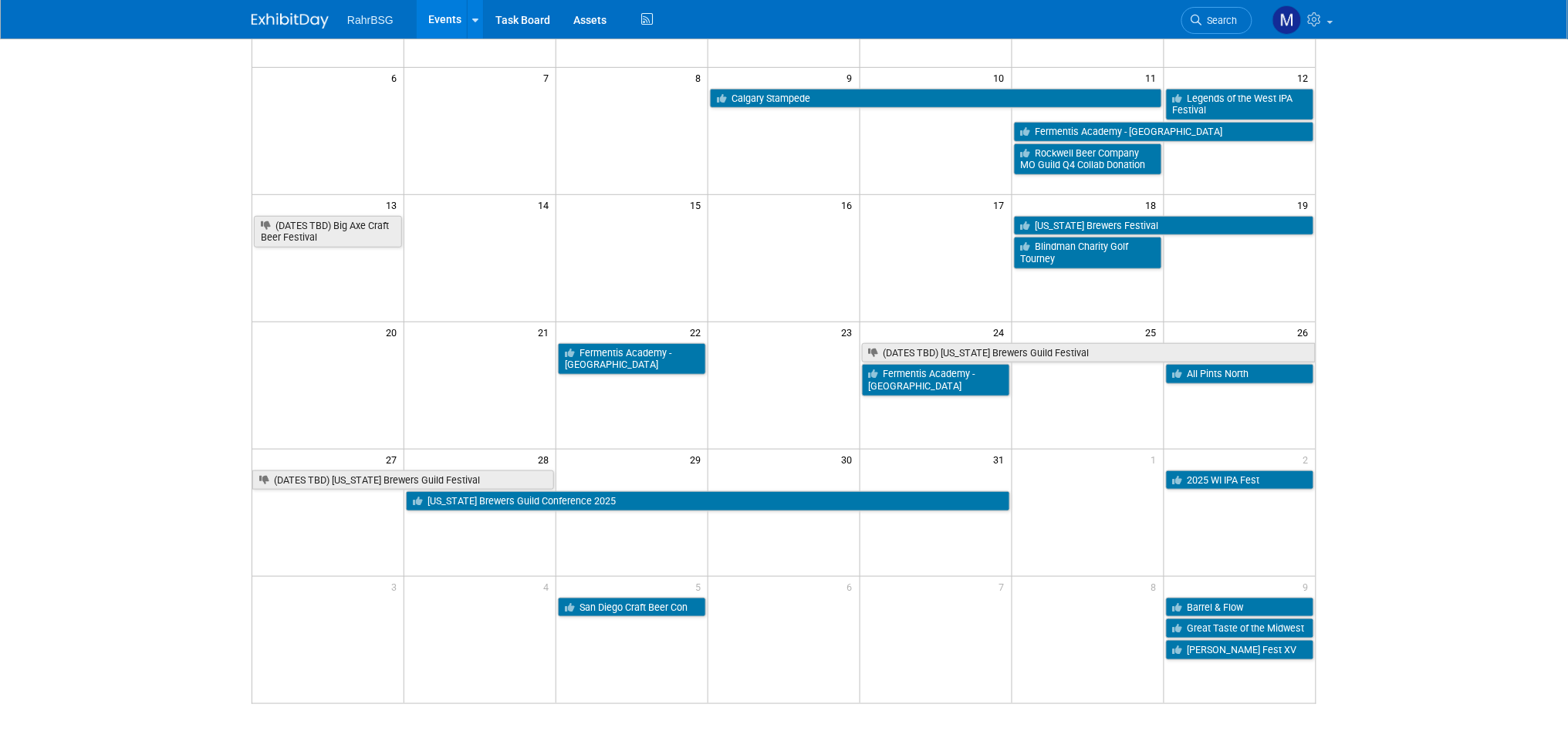
click at [15, 213] on body "RahrBSG Events Add Event Bulk Upload Events Shareable Event Boards Recently Vie…" at bounding box center [784, 143] width 1568 height 748
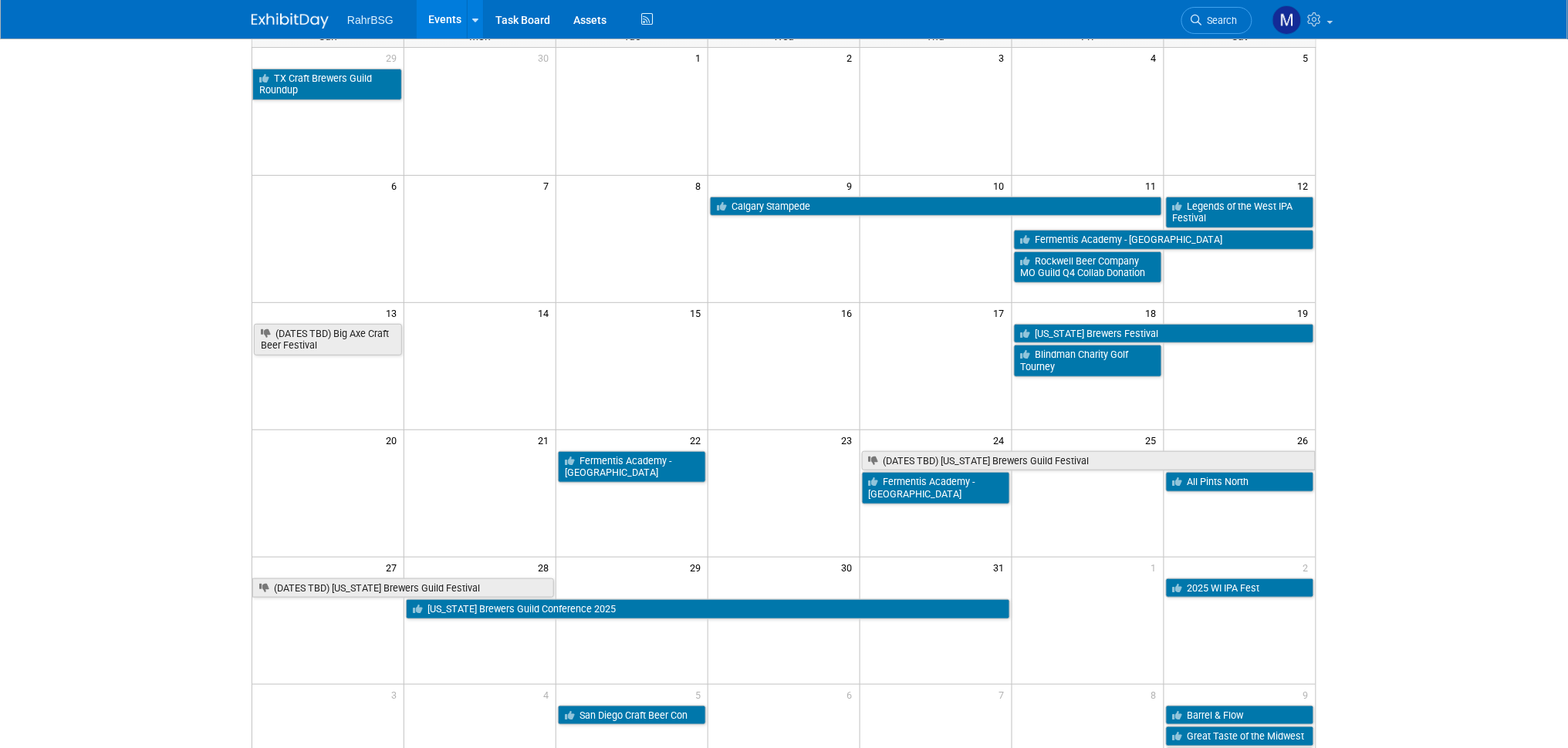
scroll to position [0, 0]
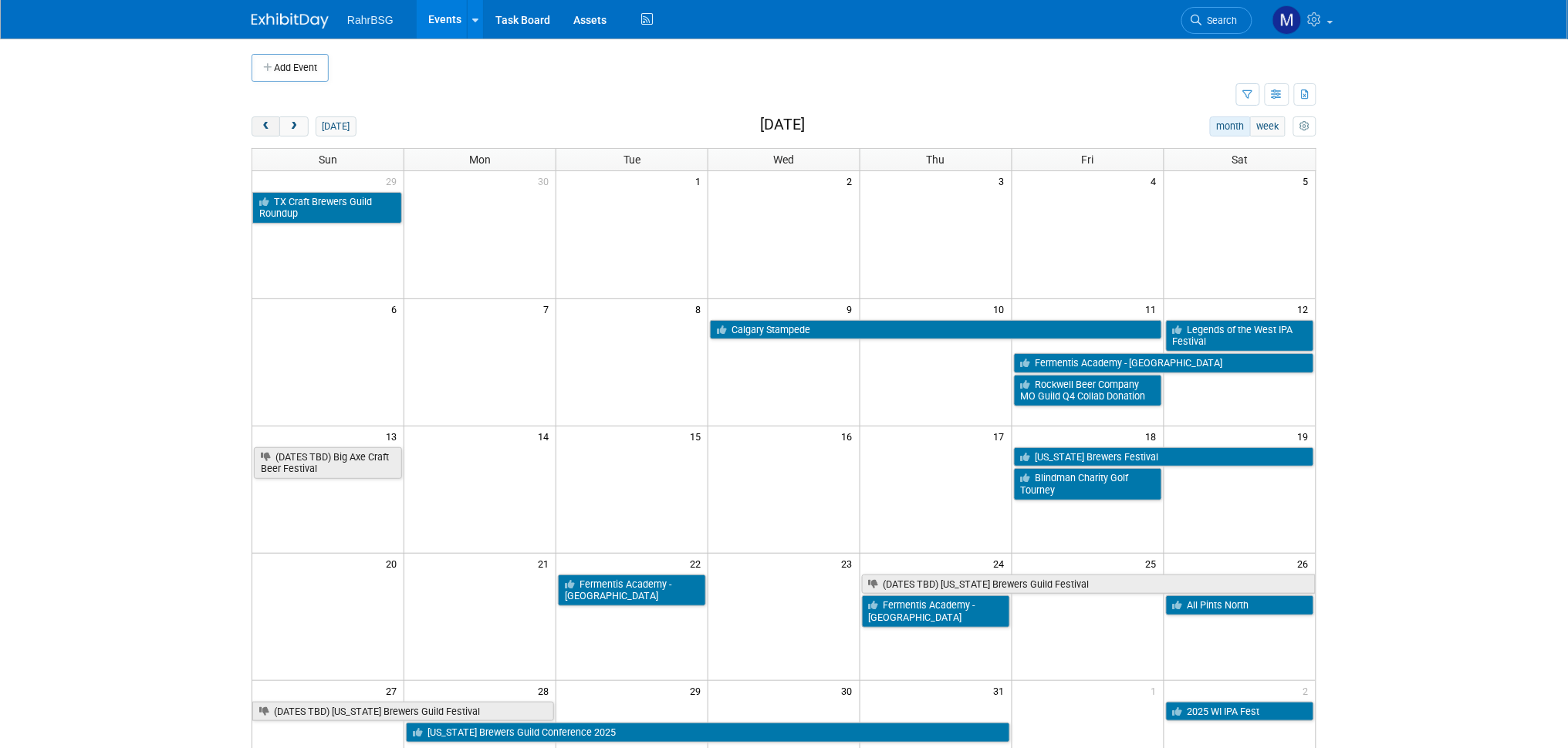
click at [261, 132] on button "prev" at bounding box center [265, 126] width 28 height 20
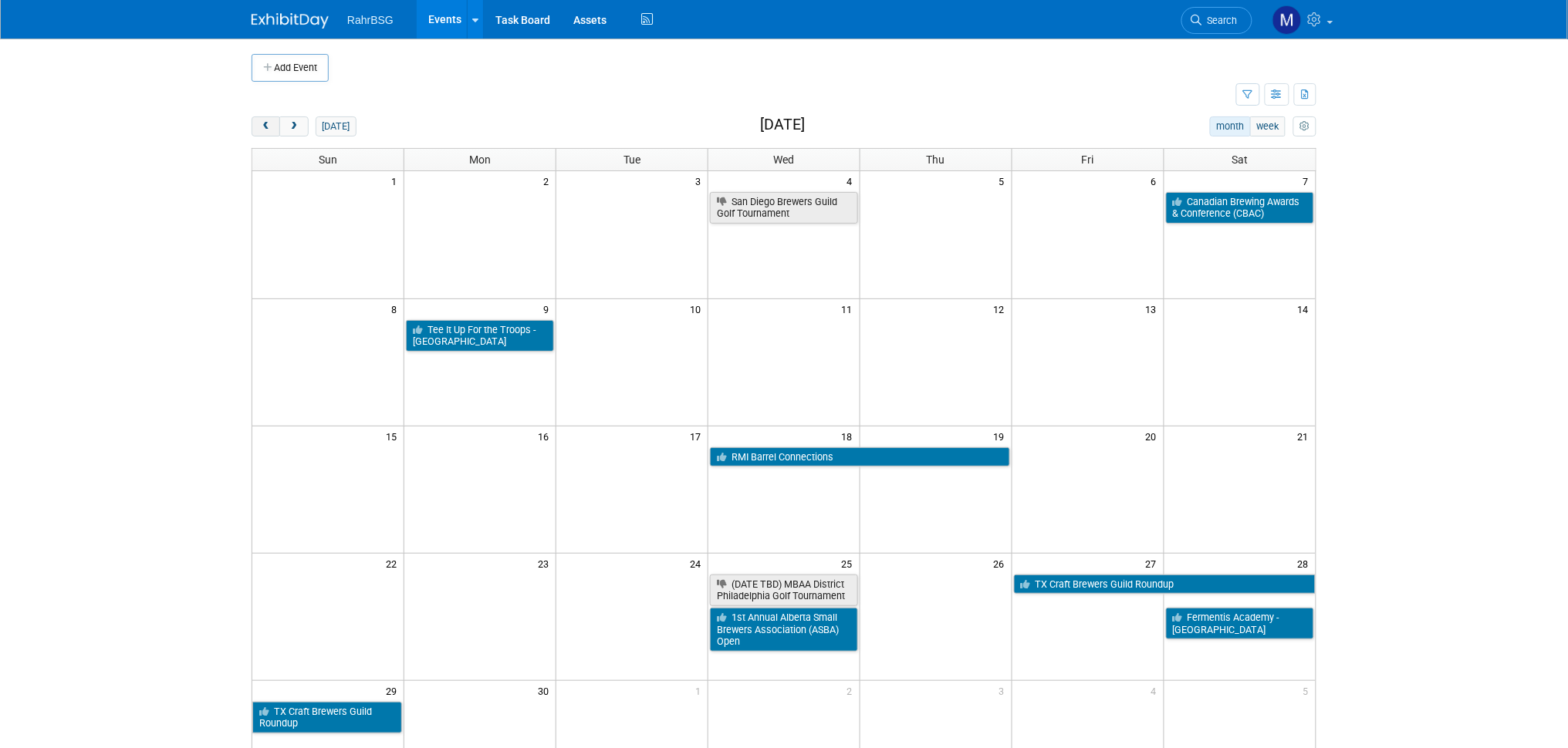
click at [270, 124] on span "prev" at bounding box center [265, 127] width 11 height 10
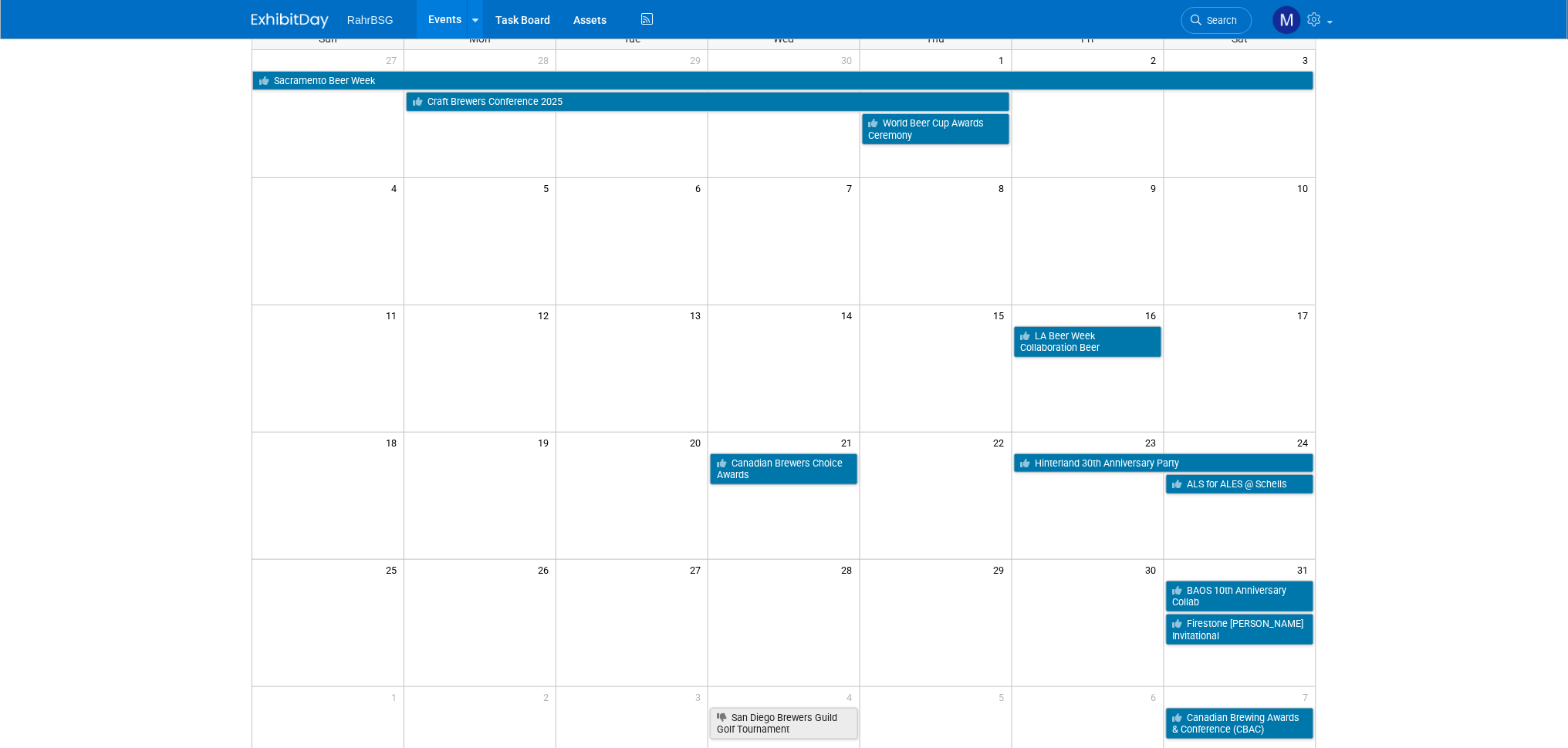
scroll to position [231, 0]
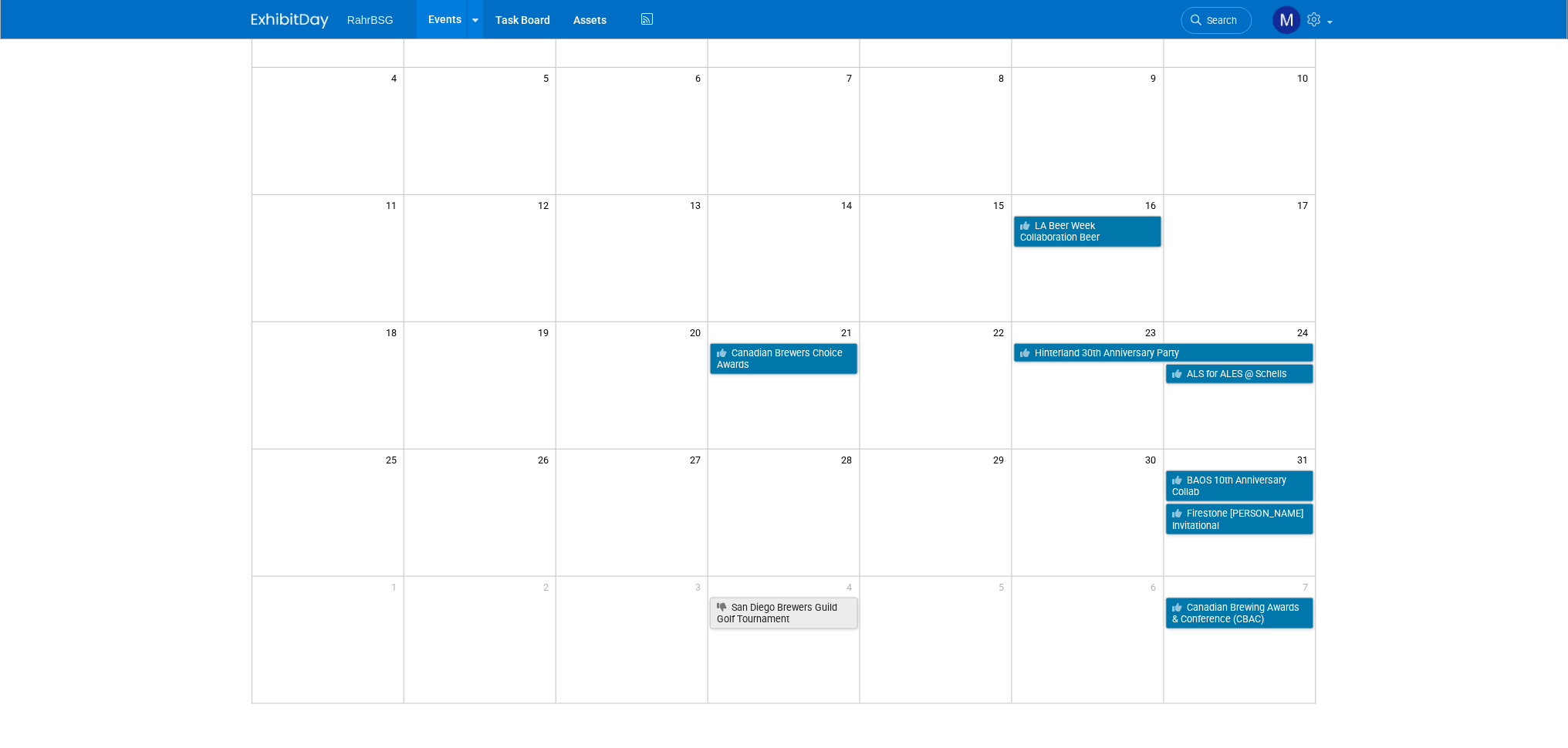
click at [44, 279] on body "RahrBSG Events Add Event Bulk Upload Events Shareable Event Boards Recently Vie…" at bounding box center [784, 143] width 1568 height 748
